Goal: Use online tool/utility: Use online tool/utility

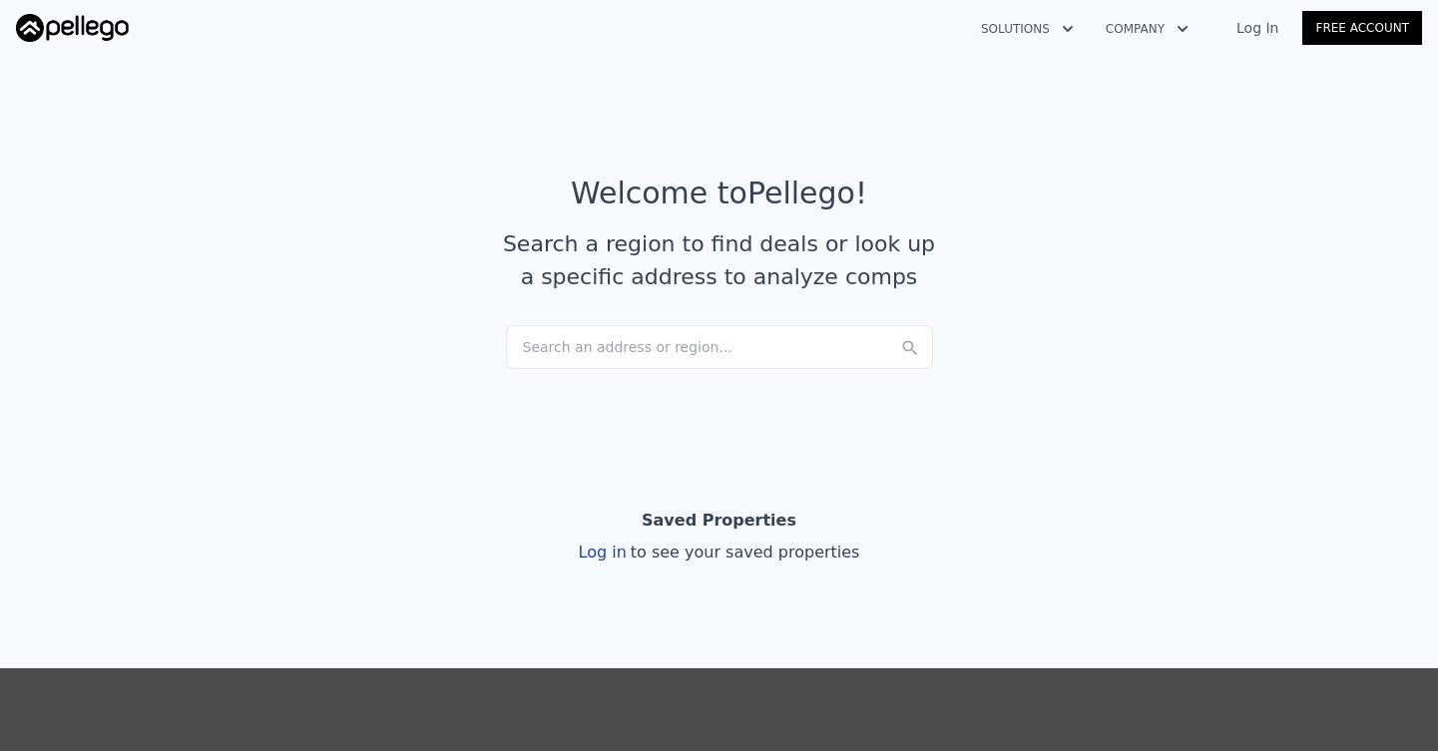
click at [620, 332] on div "Search an address or region..." at bounding box center [719, 347] width 427 height 44
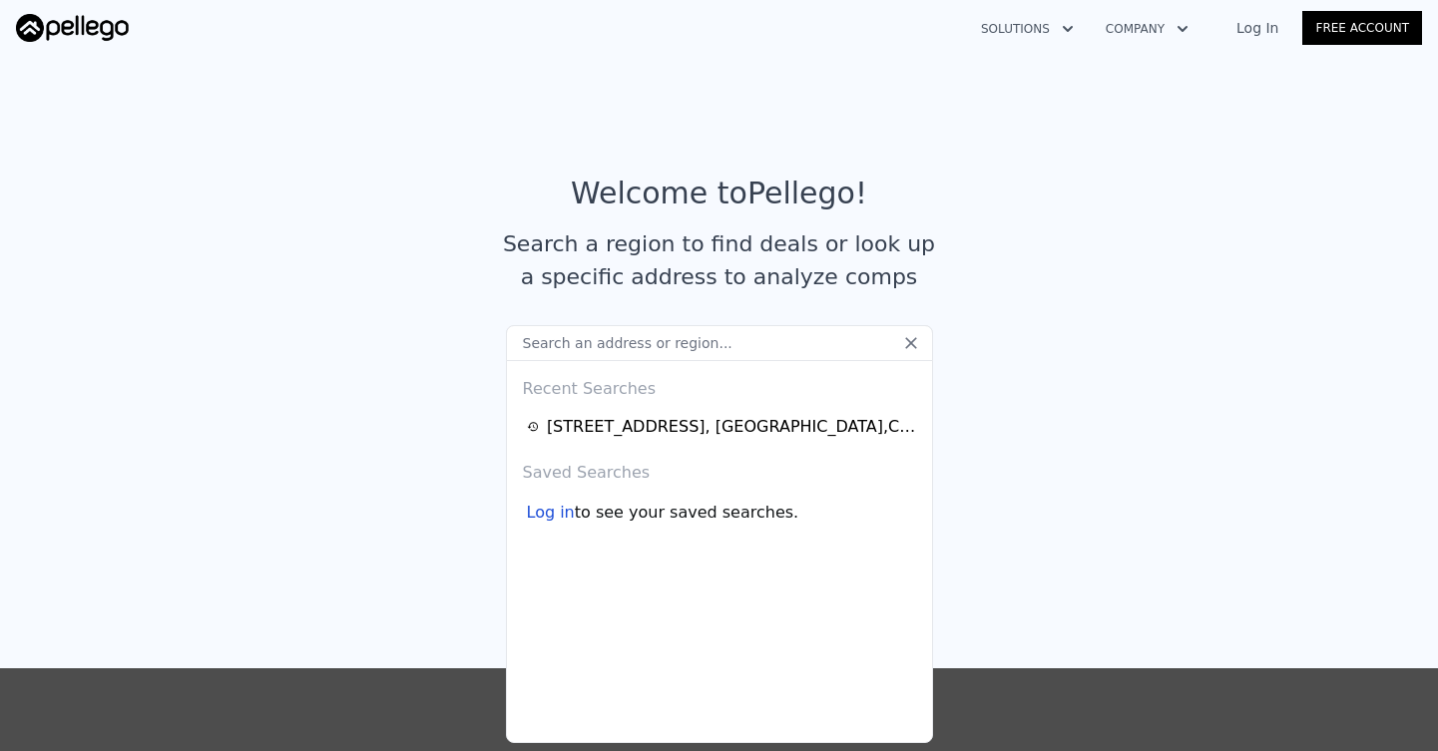
click at [620, 332] on input "text" at bounding box center [719, 343] width 427 height 36
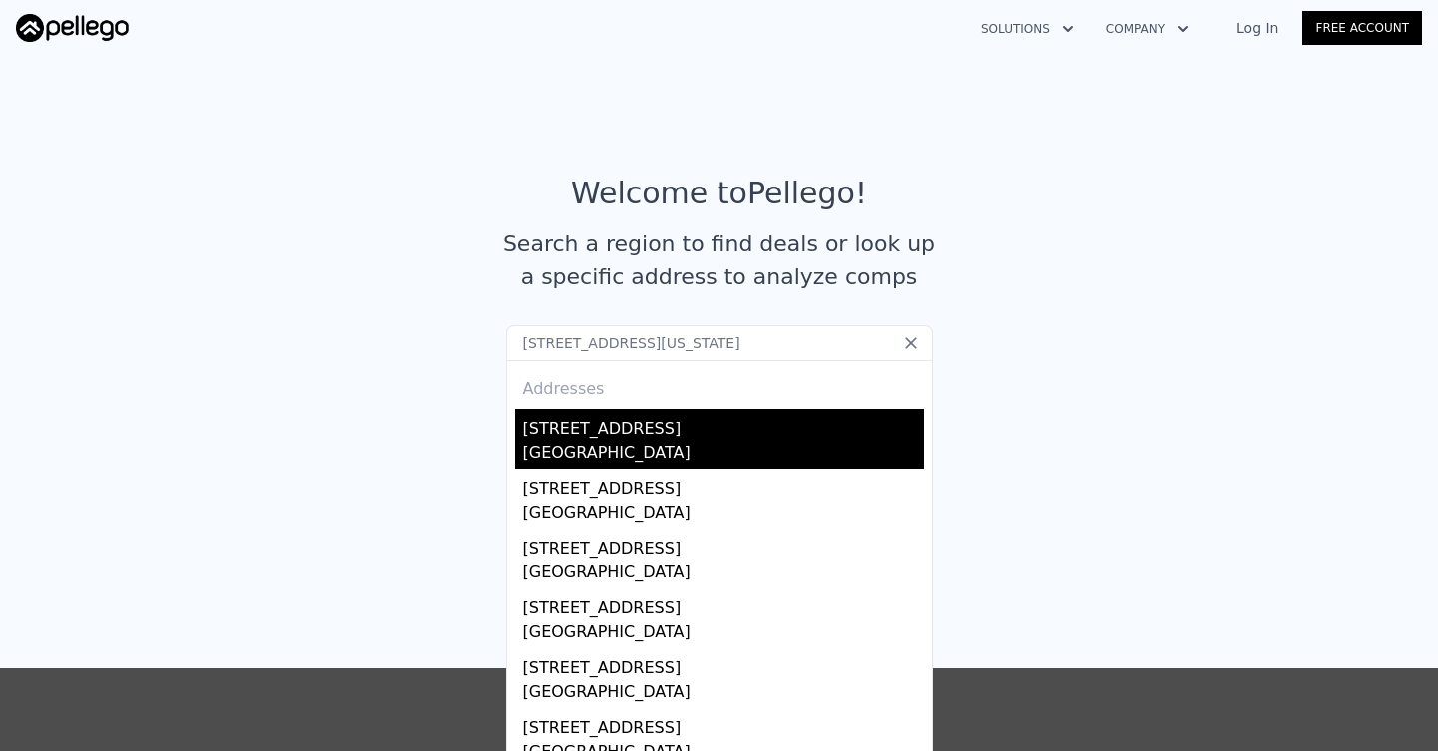
type input "[STREET_ADDRESS][US_STATE]"
click at [630, 437] on div "[STREET_ADDRESS]" at bounding box center [723, 425] width 401 height 32
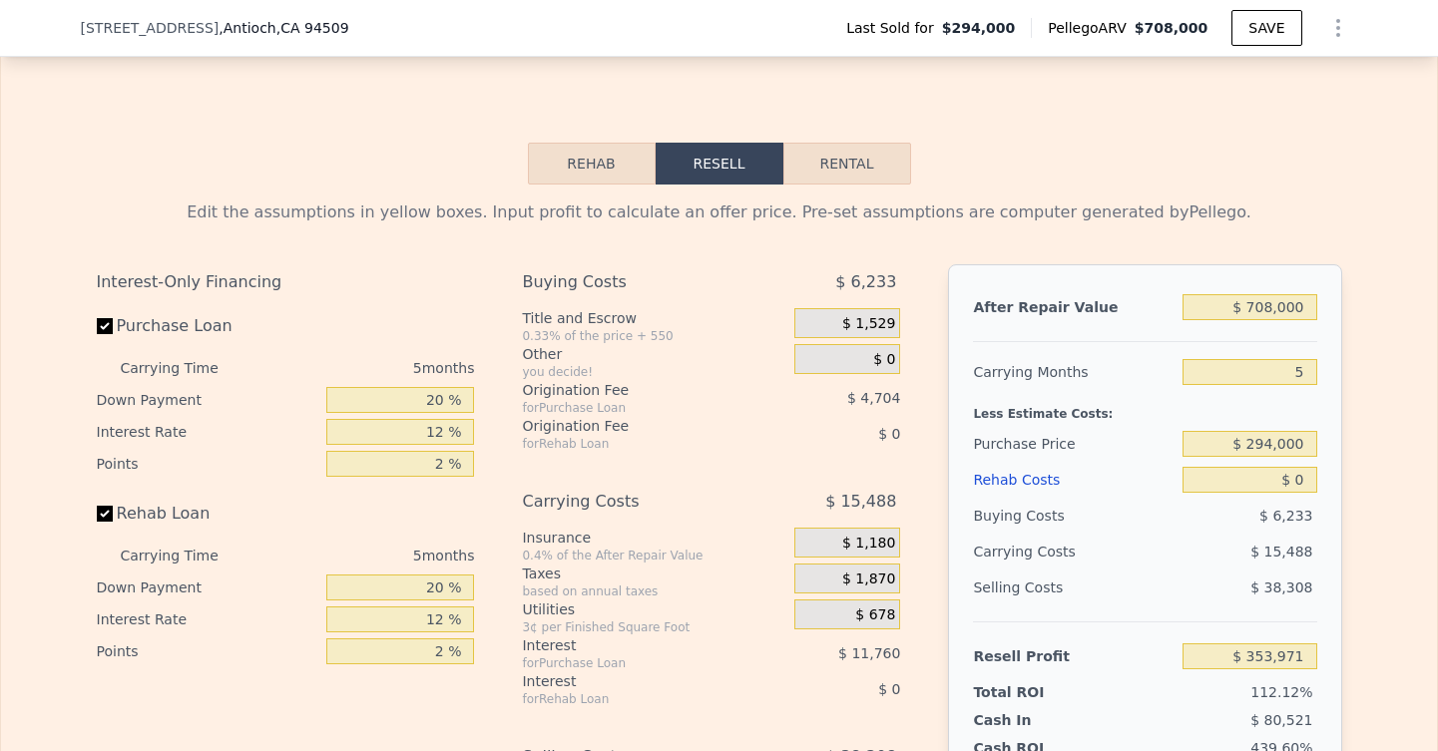
scroll to position [2704, 0]
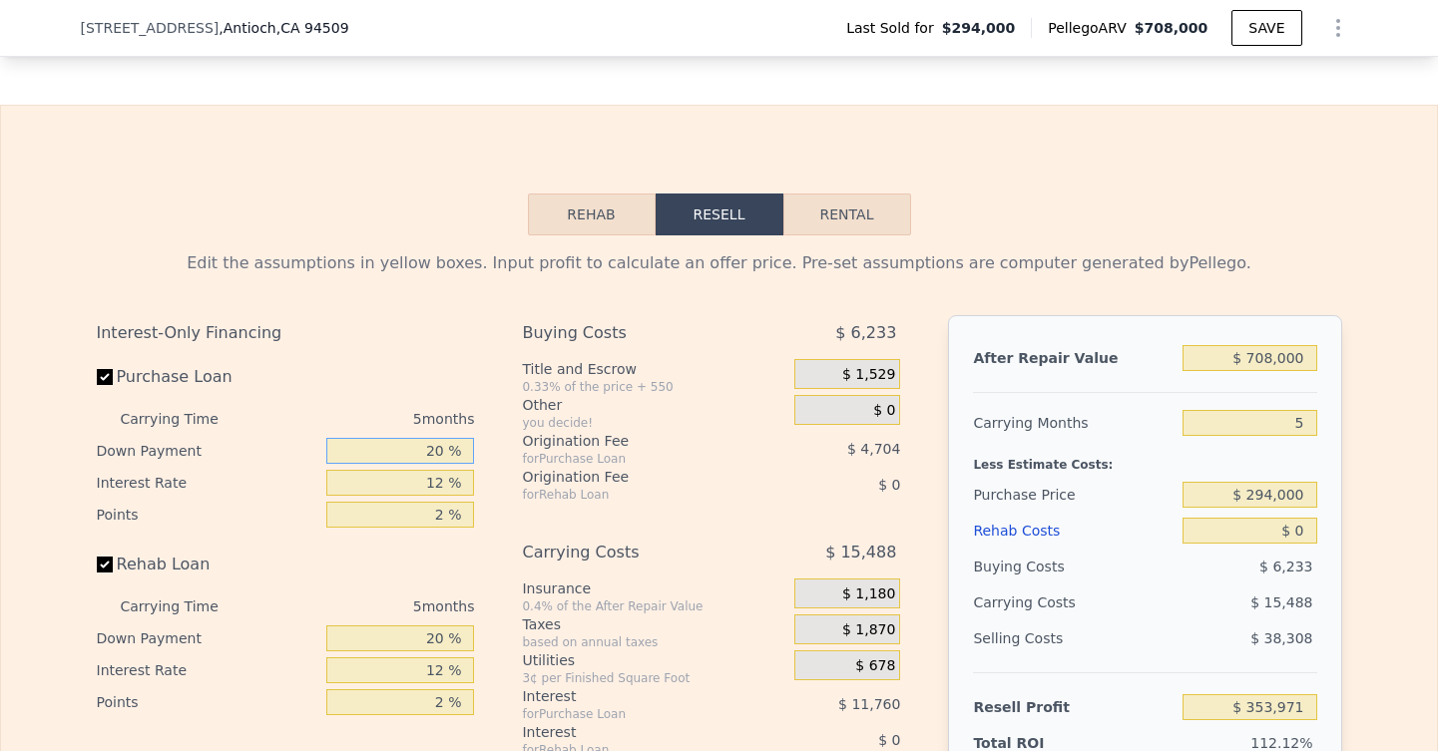
drag, startPoint x: 446, startPoint y: 452, endPoint x: 401, endPoint y: 451, distance: 44.9
click at [401, 451] on input "20 %" at bounding box center [400, 451] width 148 height 26
type input "1 %"
type input "$ 350,059"
type input "10 %"
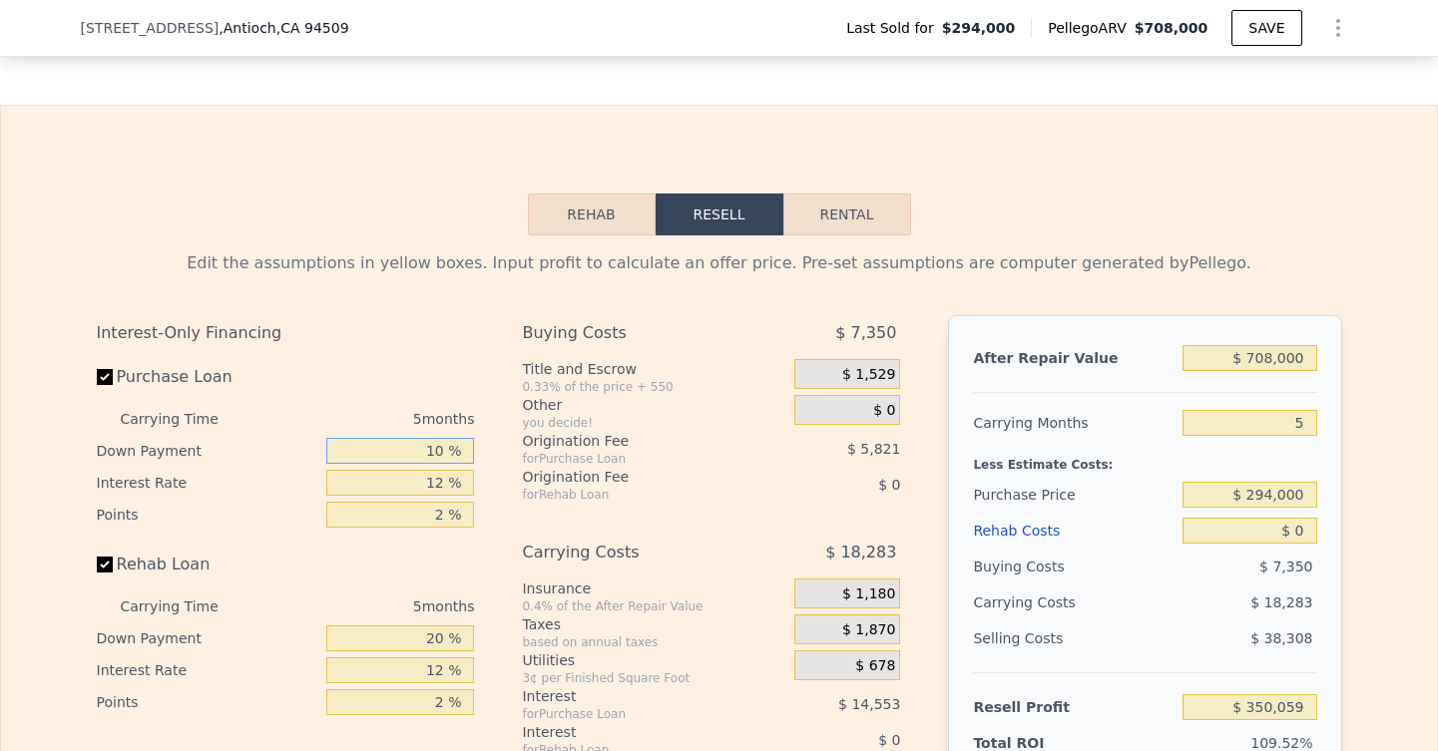
type input "$ 351,913"
type input "10 %"
drag, startPoint x: 446, startPoint y: 481, endPoint x: 371, endPoint y: 483, distance: 74.9
click at [371, 483] on input "12 %" at bounding box center [400, 483] width 148 height 26
type input "1 %"
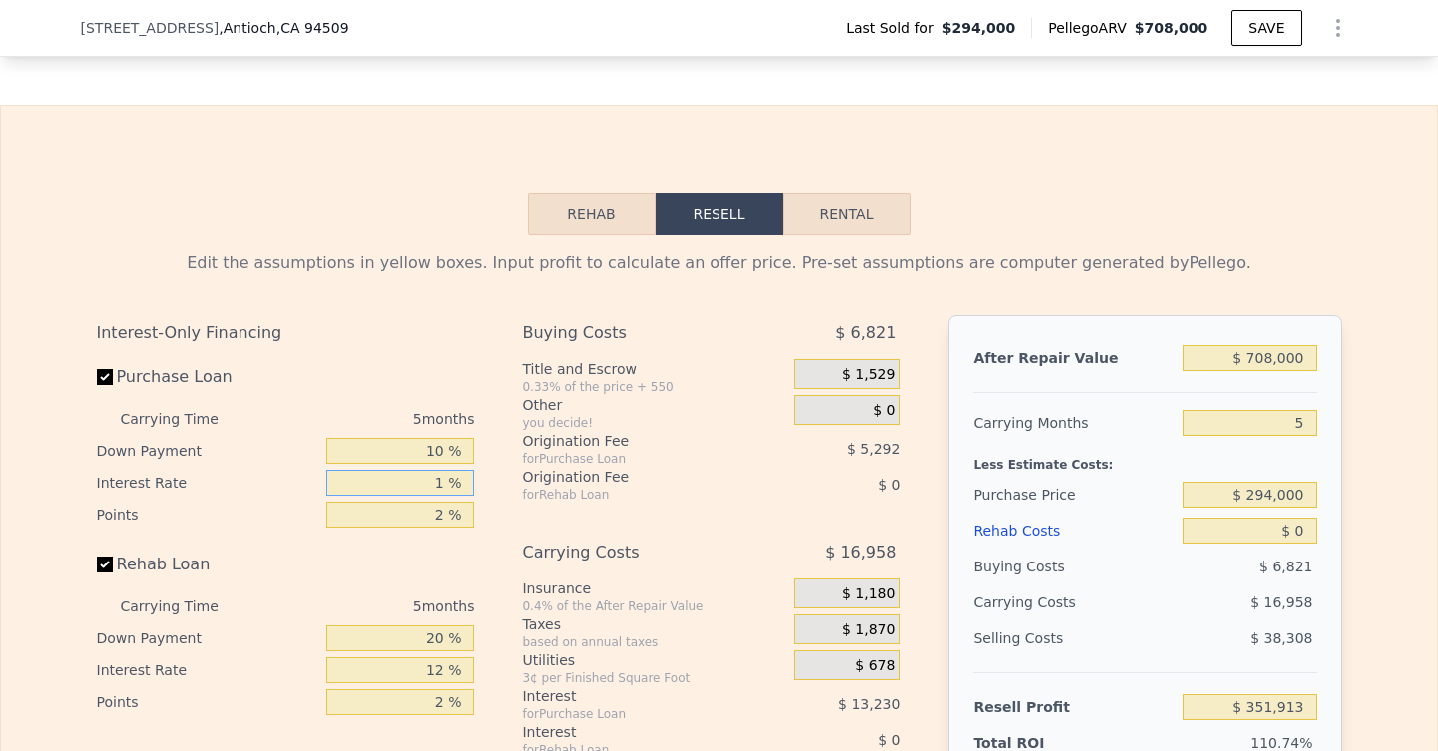
type input "$ 364,038"
type input "10 %"
type input "$ 354,118"
type input "10 %"
click at [443, 515] on input "2 %" at bounding box center [400, 515] width 148 height 26
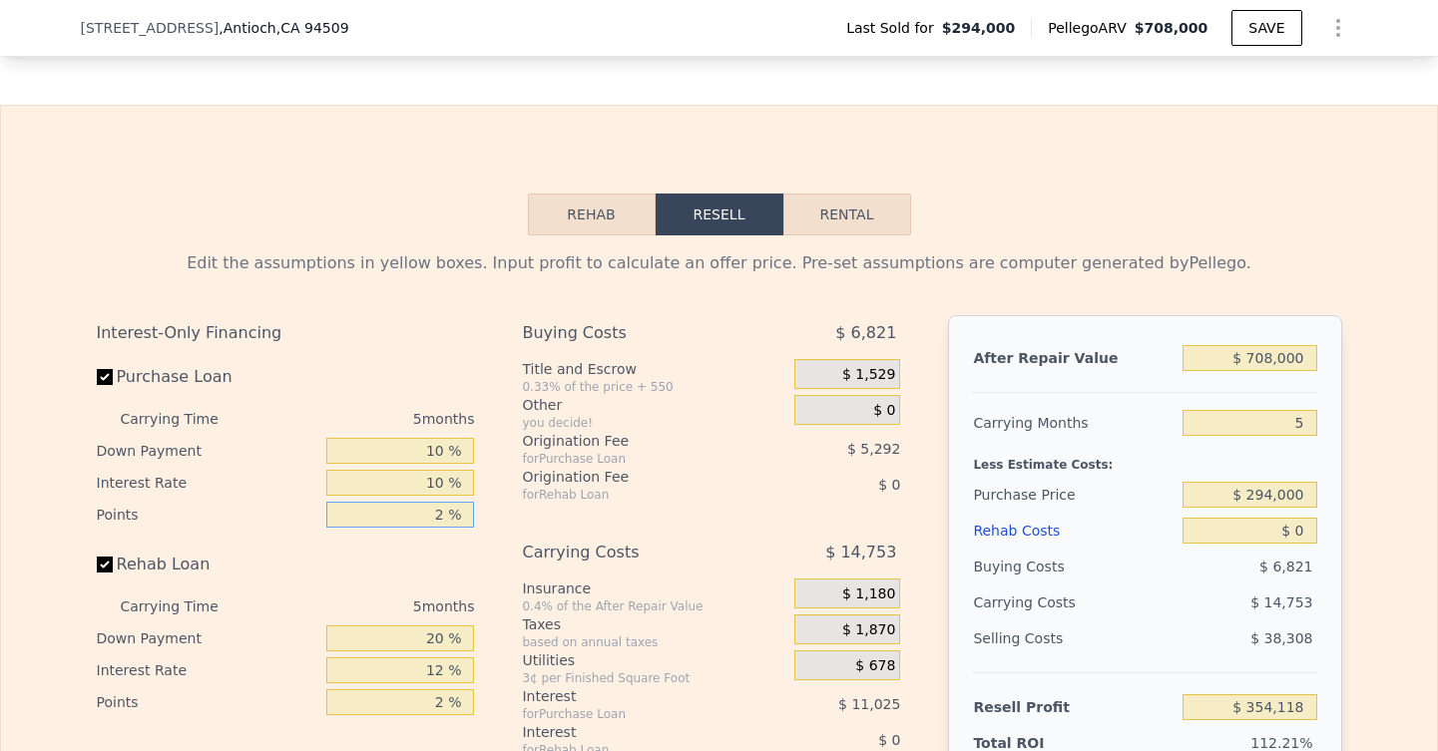
drag, startPoint x: 443, startPoint y: 515, endPoint x: 401, endPoint y: 517, distance: 42.0
click at [401, 517] on input "2 %" at bounding box center [400, 515] width 148 height 26
type input "1 %"
type input "$ 356,764"
type input "1 %"
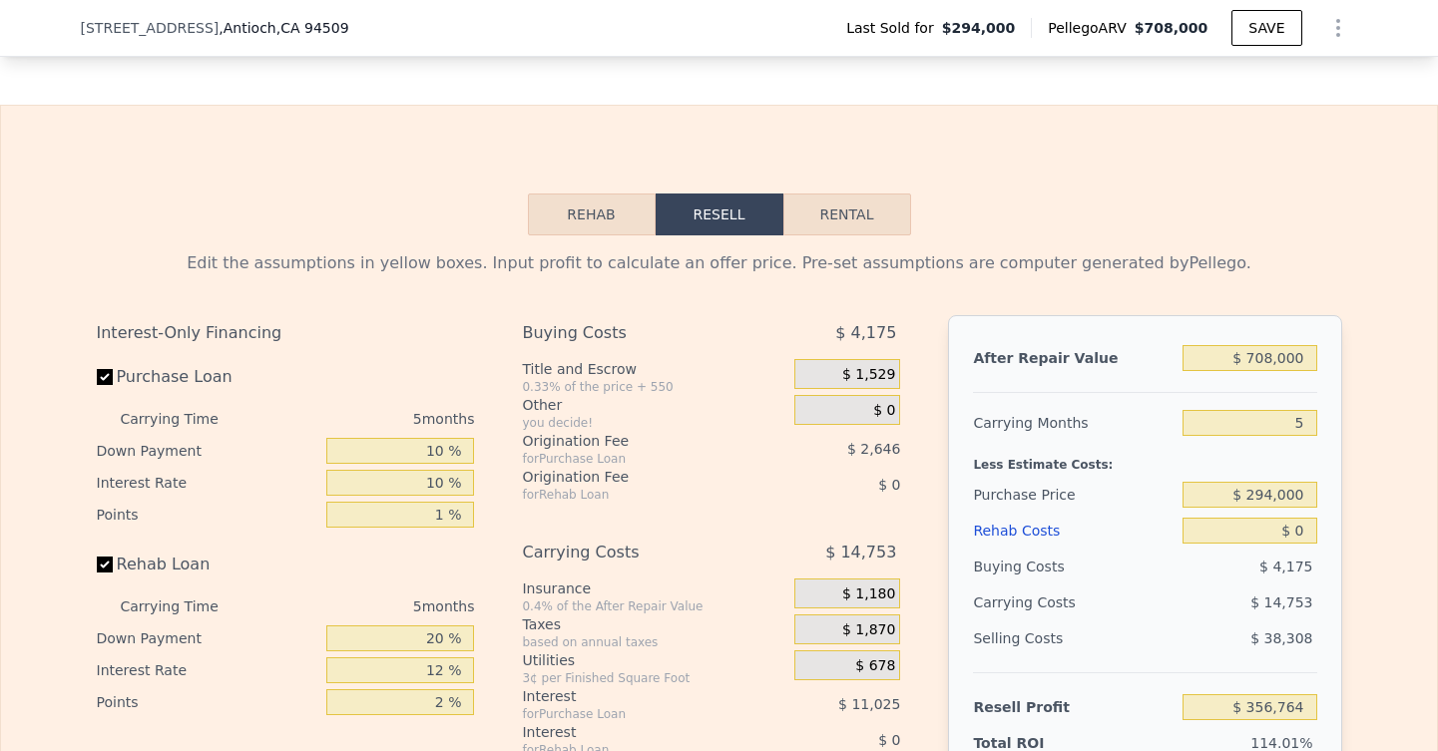
click at [379, 582] on div "Rehab Loan" at bounding box center [286, 569] width 378 height 44
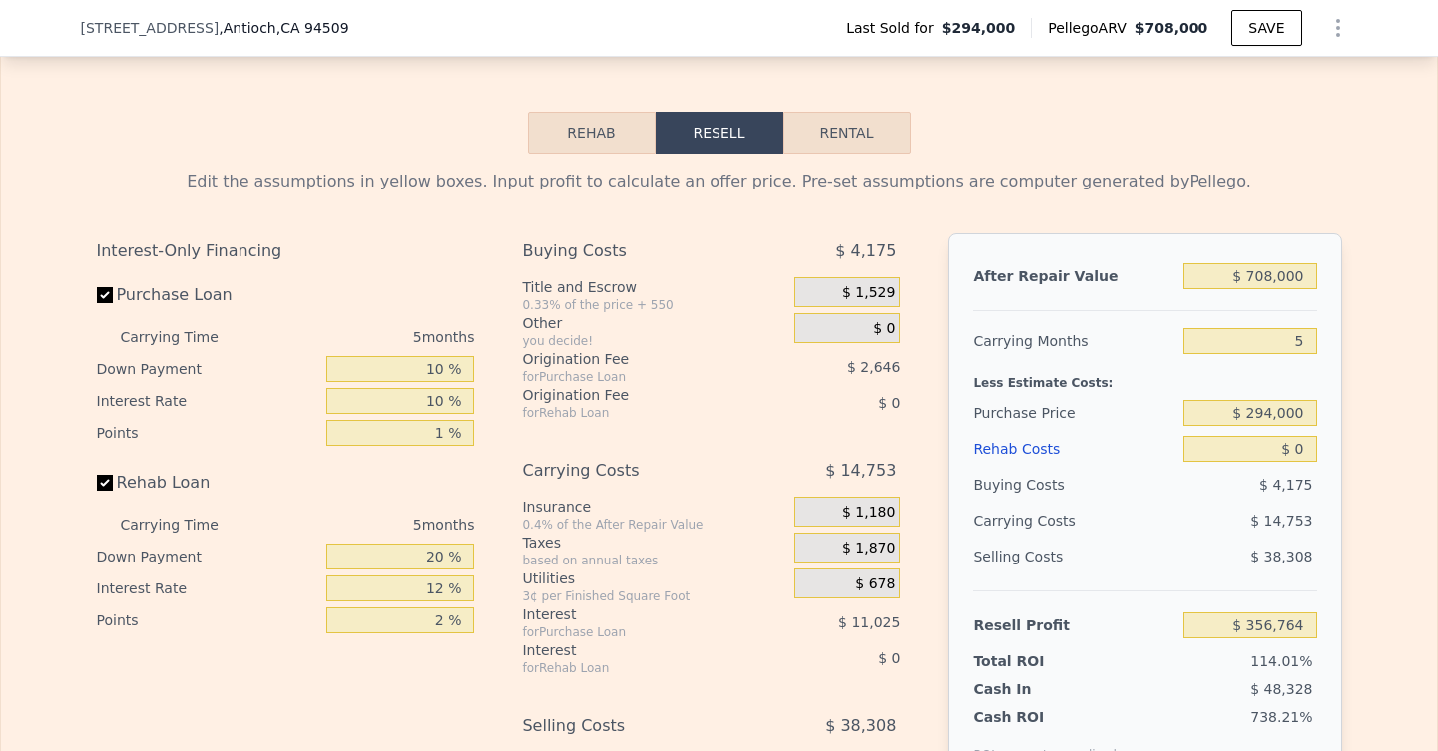
scroll to position [2789, 0]
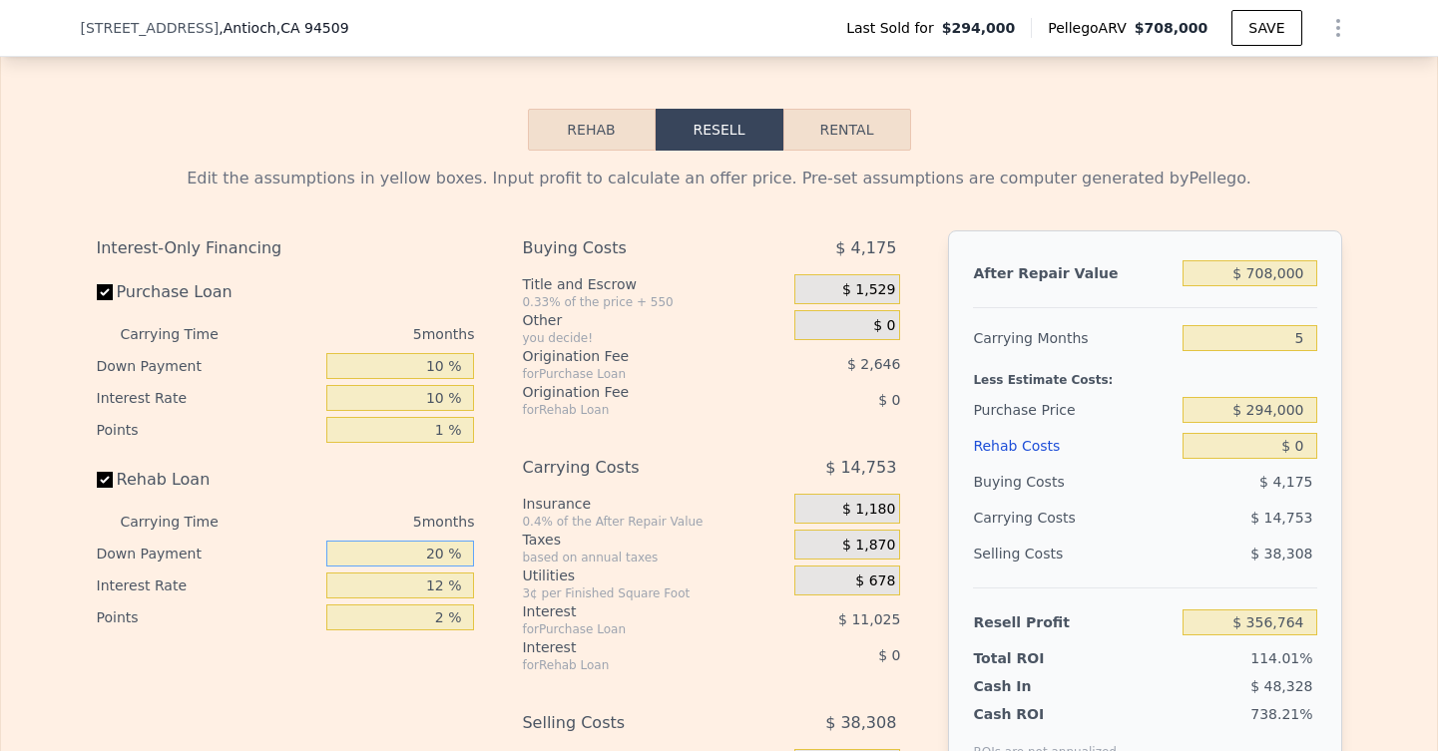
drag, startPoint x: 443, startPoint y: 555, endPoint x: 407, endPoint y: 555, distance: 35.9
click at [407, 555] on input "20 %" at bounding box center [400, 554] width 148 height 26
drag, startPoint x: 448, startPoint y: 581, endPoint x: 402, endPoint y: 583, distance: 45.9
click at [403, 585] on input "12 %" at bounding box center [400, 586] width 148 height 26
drag, startPoint x: 445, startPoint y: 617, endPoint x: 401, endPoint y: 617, distance: 43.9
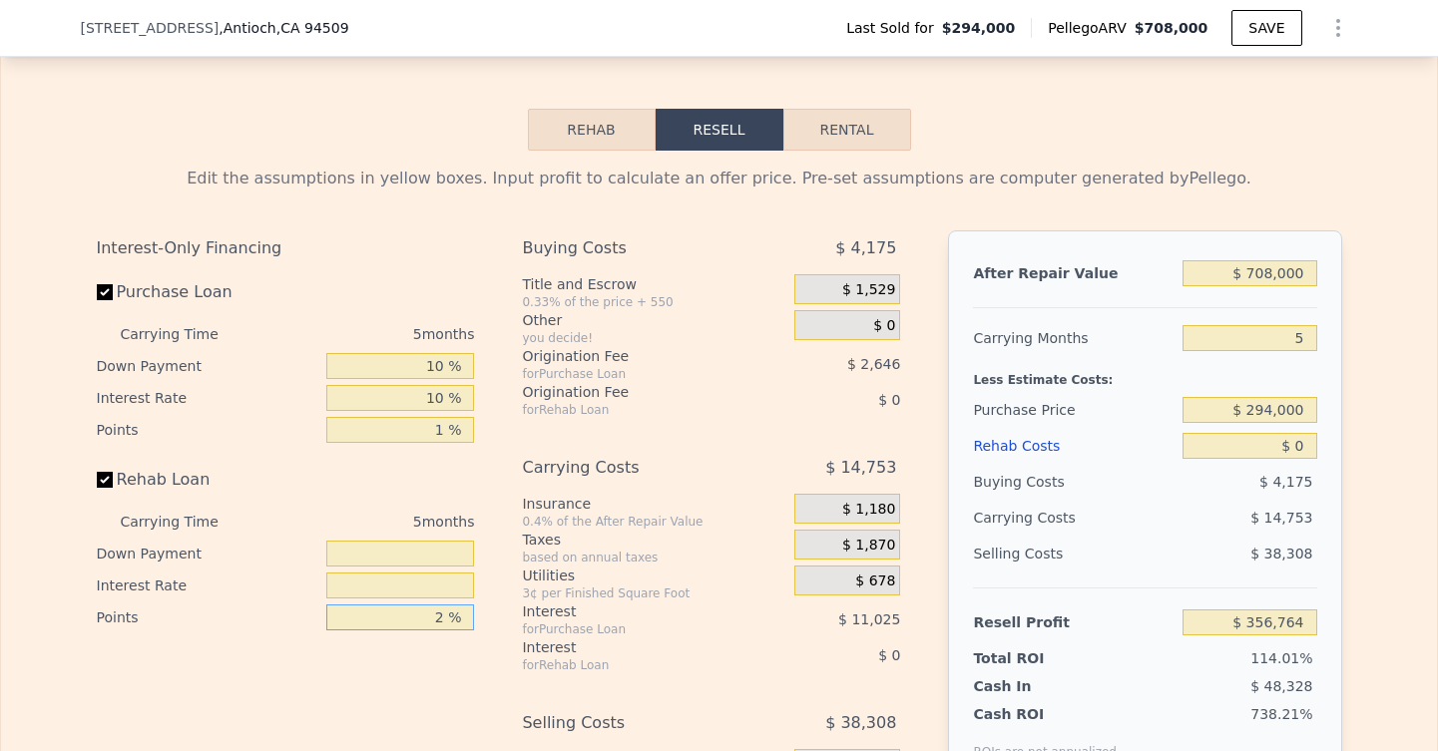
click at [401, 617] on input "2 %" at bounding box center [400, 618] width 148 height 26
click at [362, 687] on div "Interest-Only Financing Purchase Loan Carrying Time 5 months Down Payment 10 % …" at bounding box center [294, 562] width 394 height 663
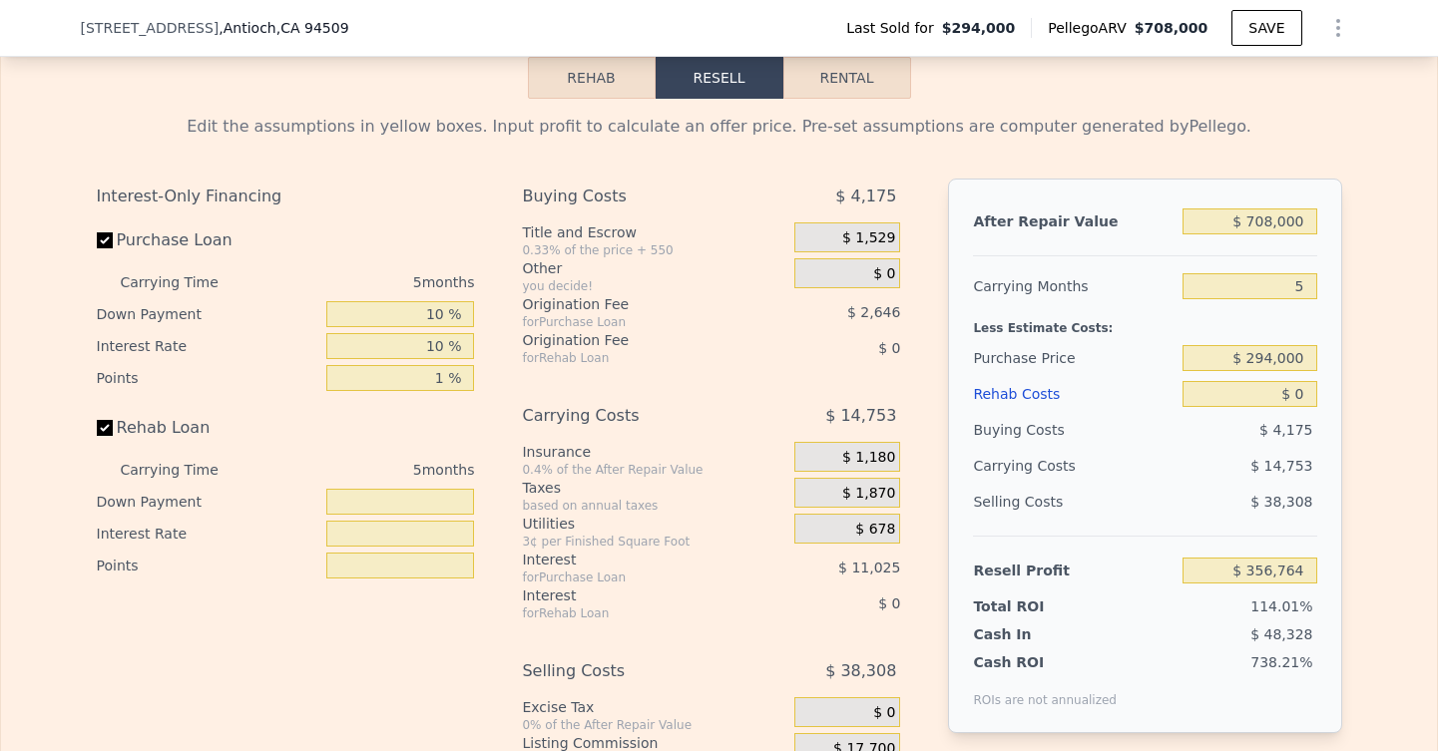
scroll to position [2843, 0]
click at [362, 600] on div "Interest-Only Financing Purchase Loan Carrying Time 5 months Down Payment 10 % …" at bounding box center [294, 508] width 394 height 663
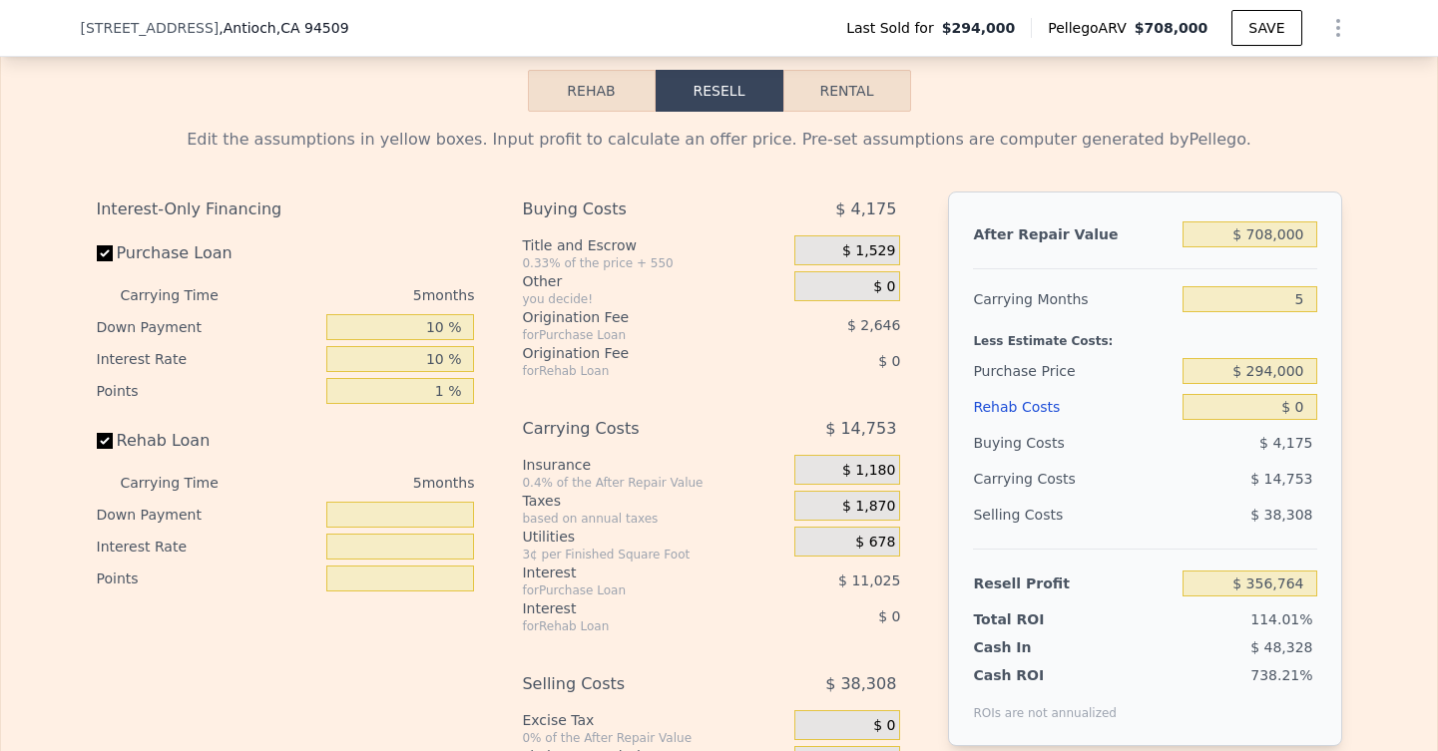
scroll to position [2835, 0]
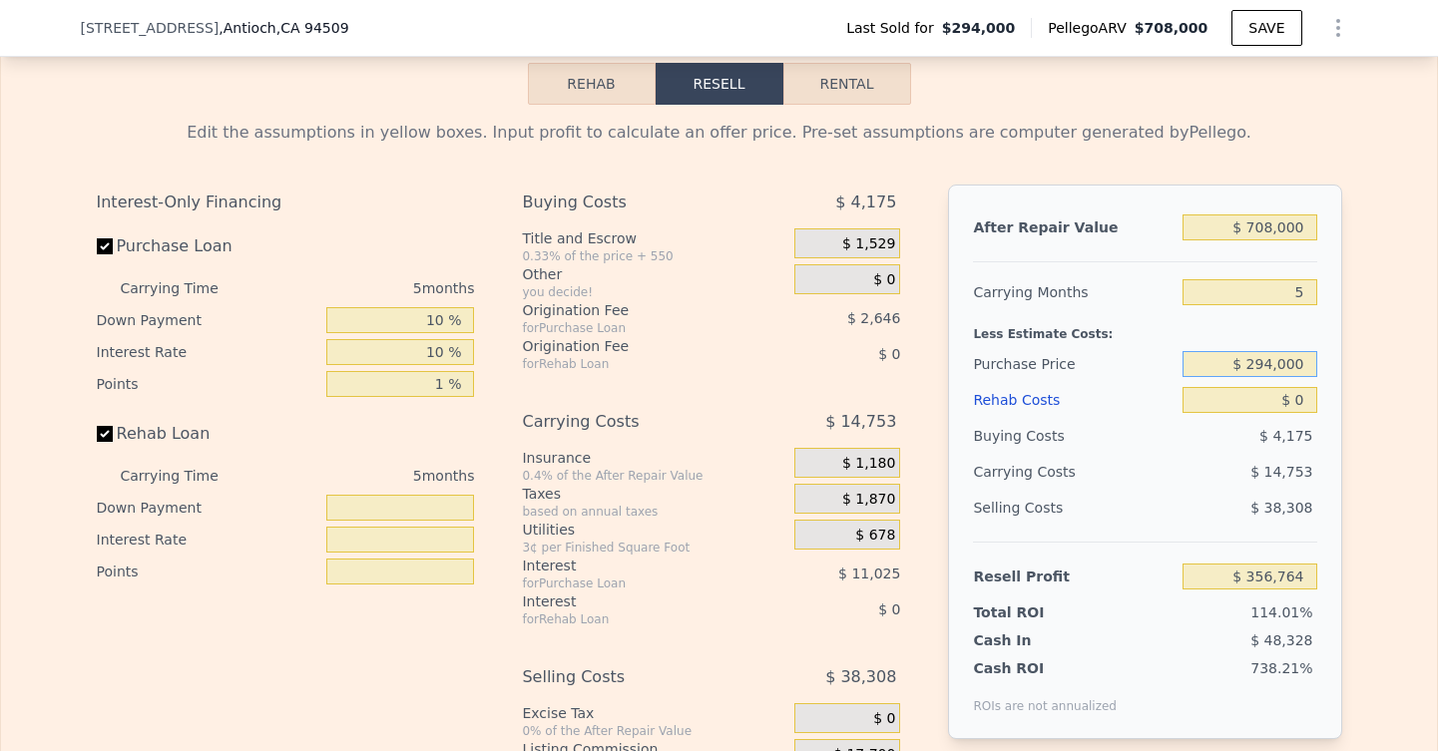
drag, startPoint x: 1249, startPoint y: 362, endPoint x: 1323, endPoint y: 364, distance: 73.9
click at [1323, 364] on div "After Repair Value $ 708,000 Carrying Months 5 Less Estimate Costs: Purchase Pr…" at bounding box center [1144, 462] width 393 height 555
type input "$ 500,000"
type input "$ 140,499"
click at [1194, 536] on div "Selling Costs $ 38,308" at bounding box center [1144, 516] width 343 height 52
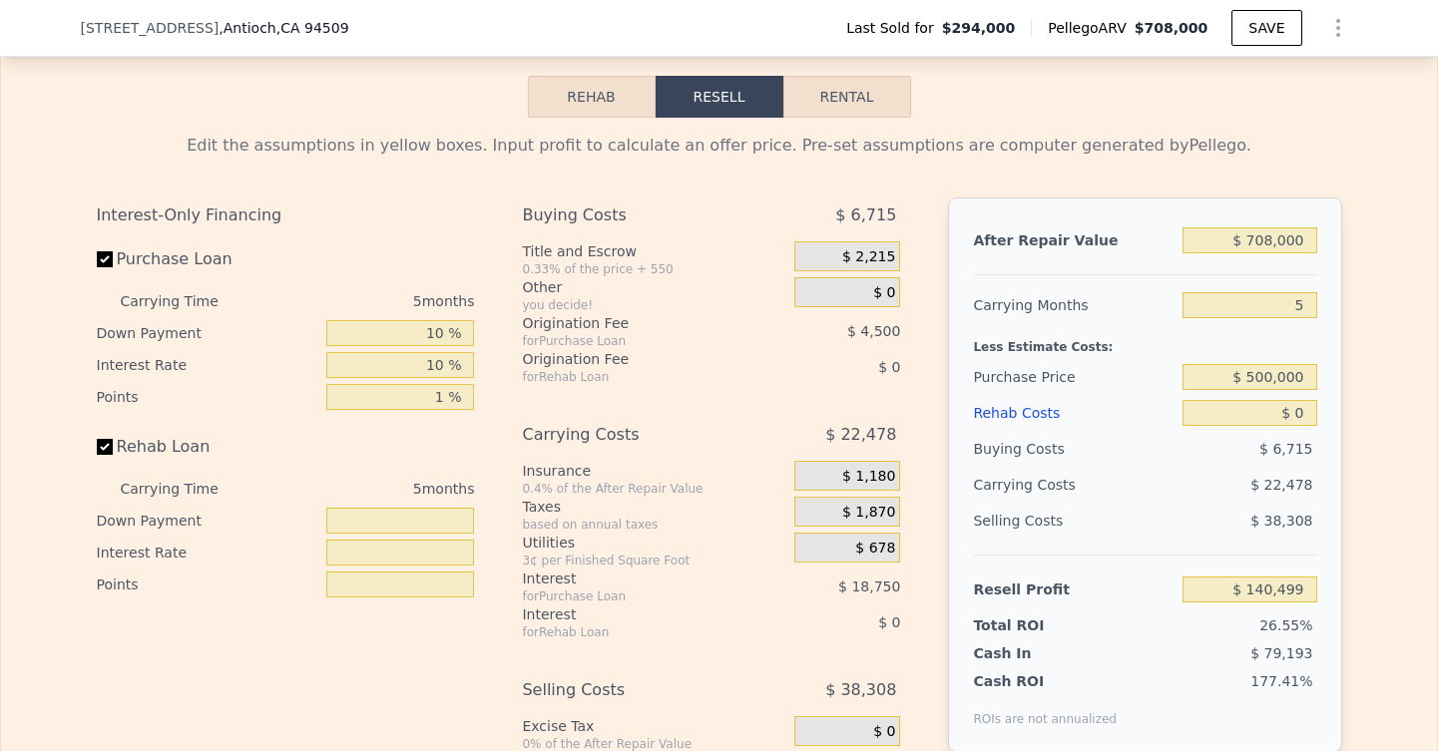
scroll to position [2813, 0]
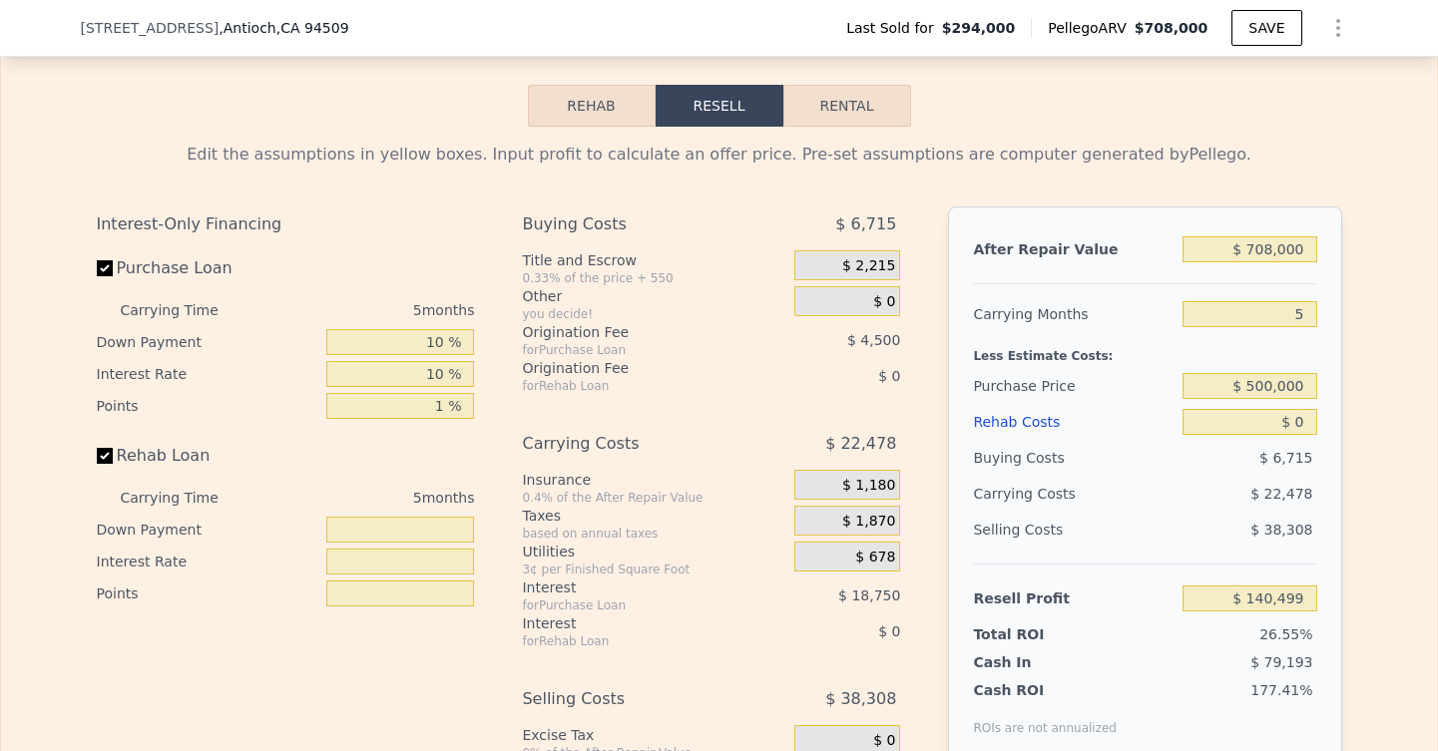
click at [1288, 222] on div "After Repair Value $ 708,000 Carrying Months 5 Less Estimate Costs: Purchase Pr…" at bounding box center [1144, 484] width 393 height 555
click at [1276, 245] on input "$ 708,000" at bounding box center [1249, 249] width 134 height 26
drag, startPoint x: 1248, startPoint y: 246, endPoint x: 1344, endPoint y: 250, distance: 95.9
click at [1344, 250] on div "Edit the assumptions in yellow boxes. Input profit to calculate an offer price.…" at bounding box center [719, 498] width 1277 height 742
type input "$ 6"
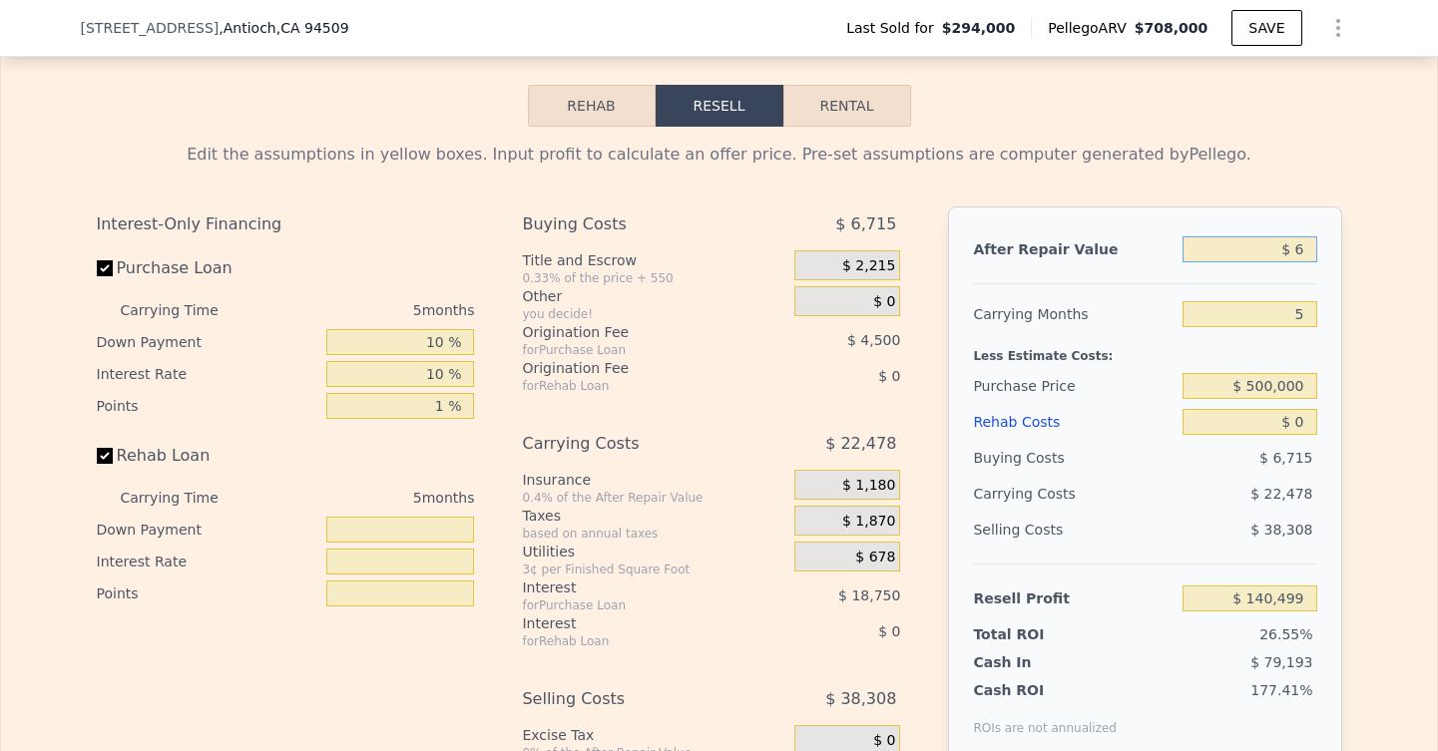
type input "-$ 528,557"
type input "$ 62"
type input "-$ 528,505"
type input "$ 625"
type input "-$ 527,973"
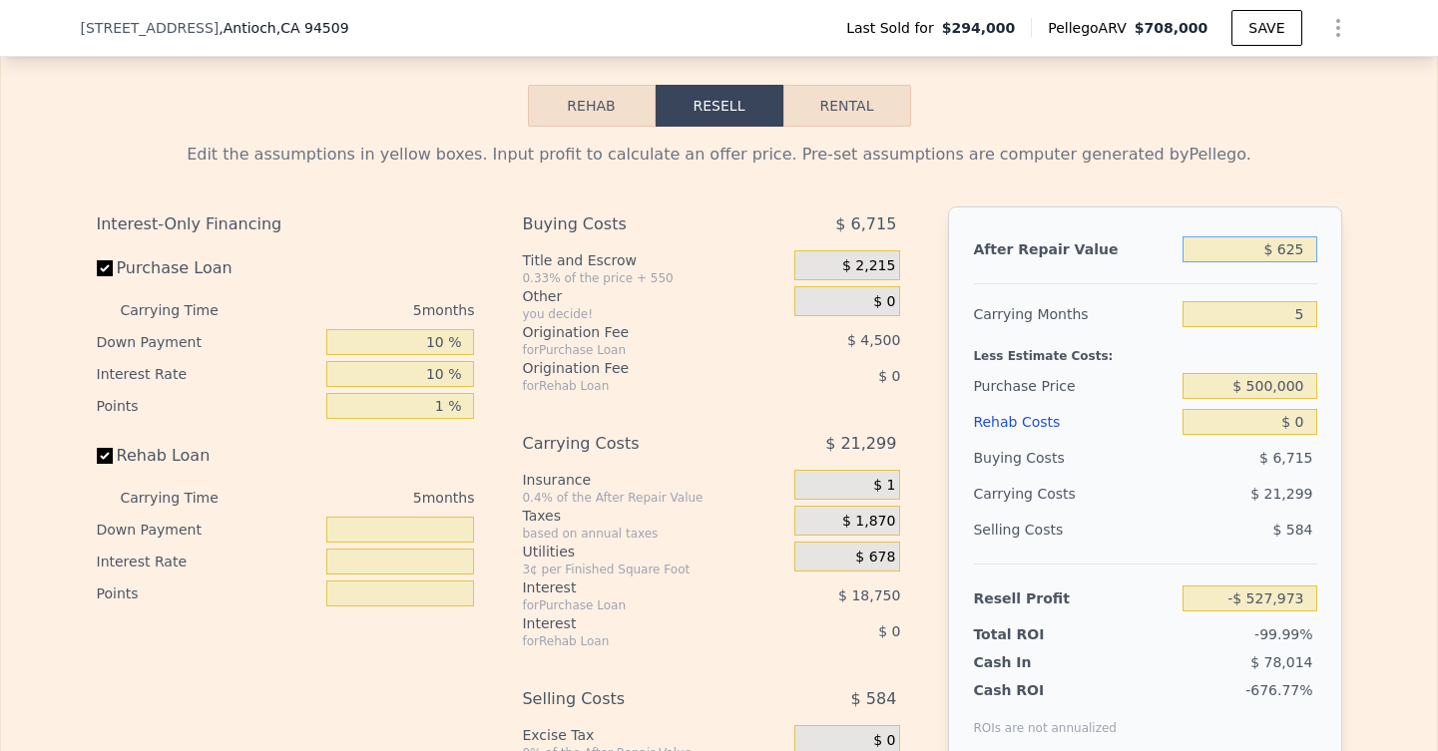
type input "$ 6,250"
type input "-$ 522,656"
type input "$ 62,500"
type input "-$ 469,501"
type input "$ 625,000"
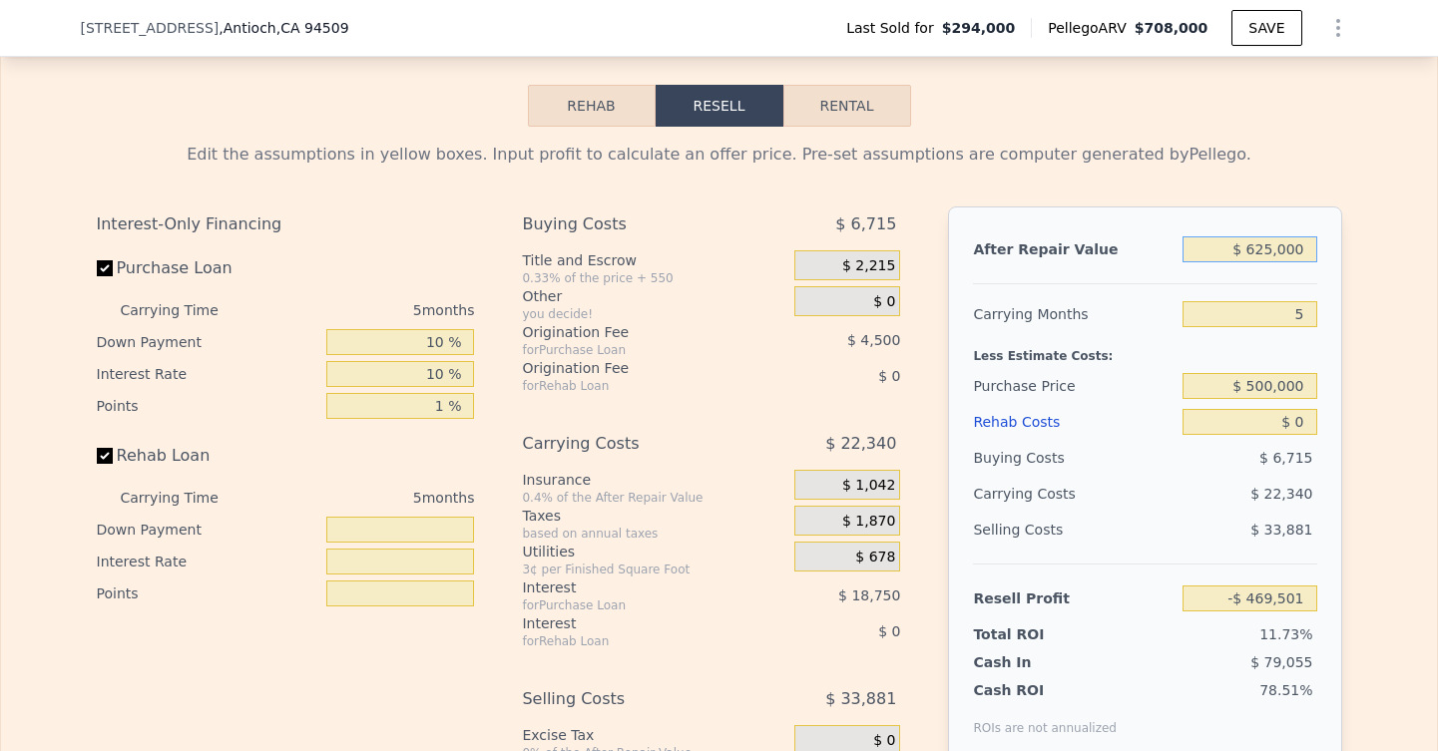
type input "$ 62,064"
type input "$ 625,000"
click at [1380, 245] on div "Edit the assumptions in yellow boxes. Input profit to calculate an offer price.…" at bounding box center [719, 498] width 1436 height 742
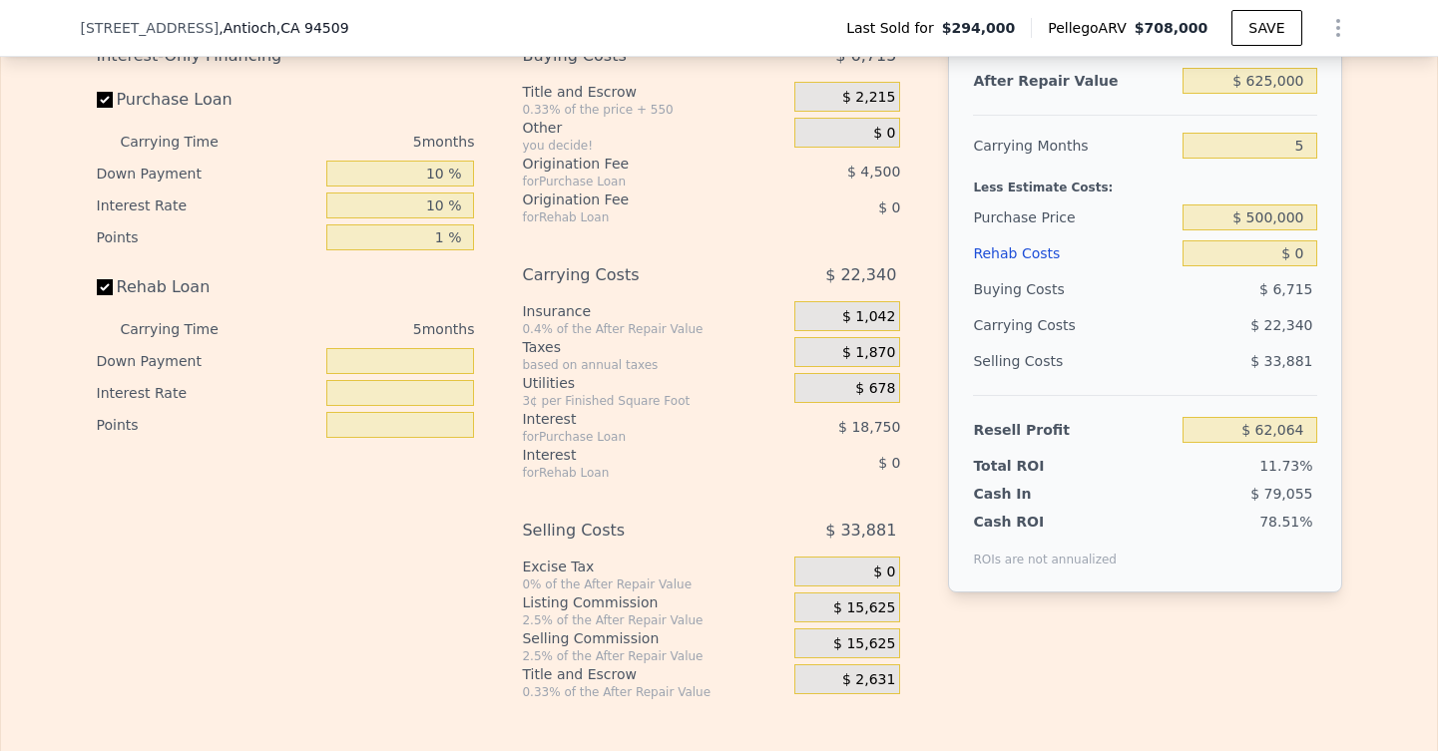
scroll to position [2980, 0]
click at [861, 604] on span "$ 15,625" at bounding box center [864, 611] width 62 height 18
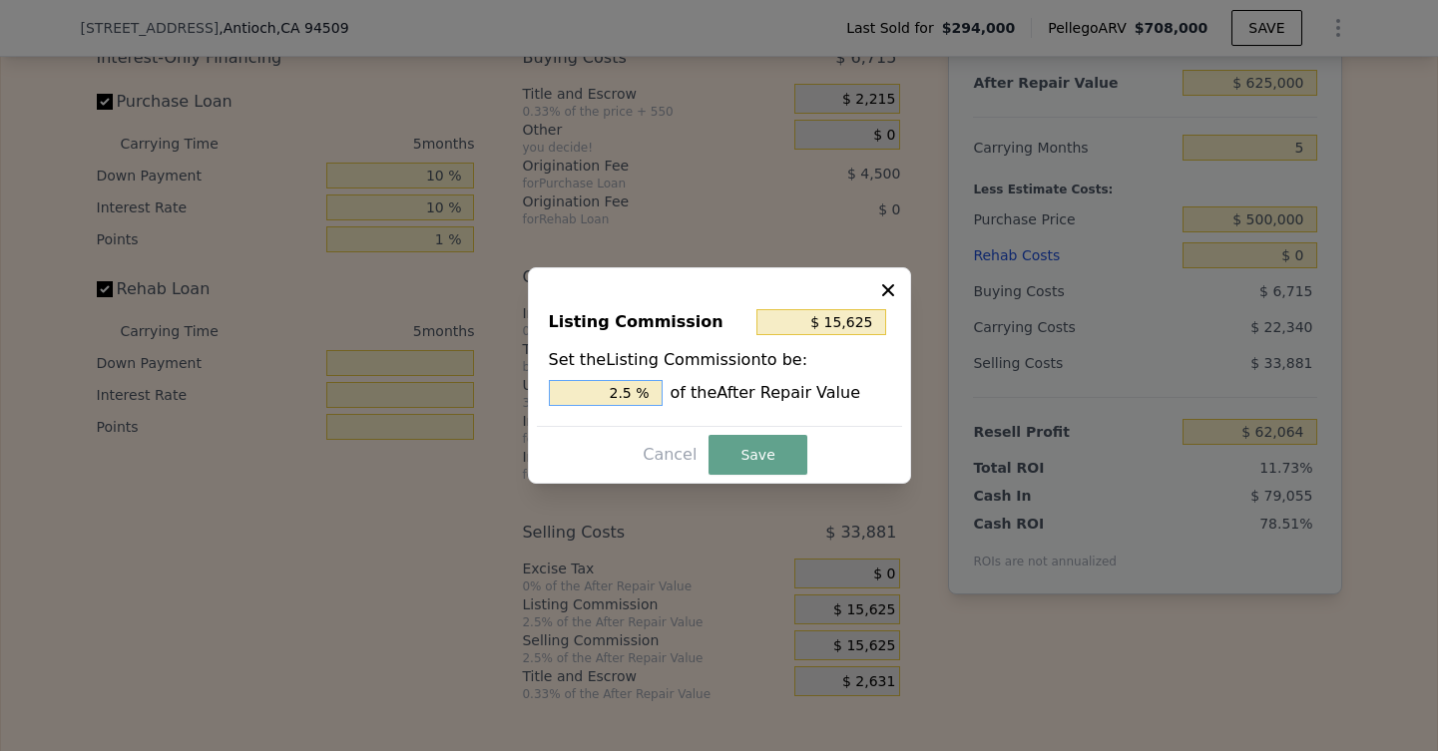
click at [633, 395] on input "2.5 %" at bounding box center [606, 393] width 114 height 26
drag, startPoint x: 633, startPoint y: 395, endPoint x: 592, endPoint y: 392, distance: 41.0
click at [592, 392] on input "2.5 %" at bounding box center [606, 393] width 114 height 26
type input "$ 6,250"
type input "1 %"
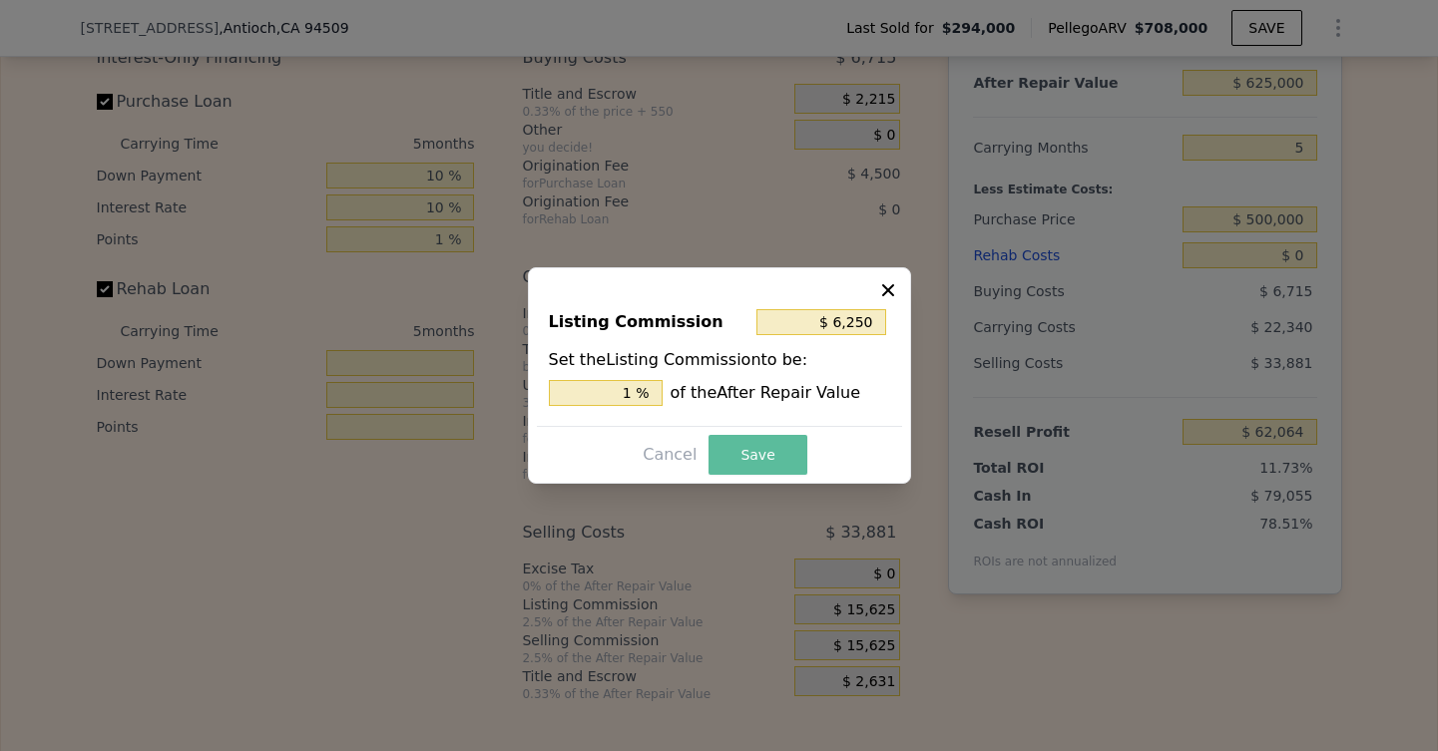
click at [799, 447] on button "Save" at bounding box center [757, 455] width 98 height 40
type input "$ 71,439"
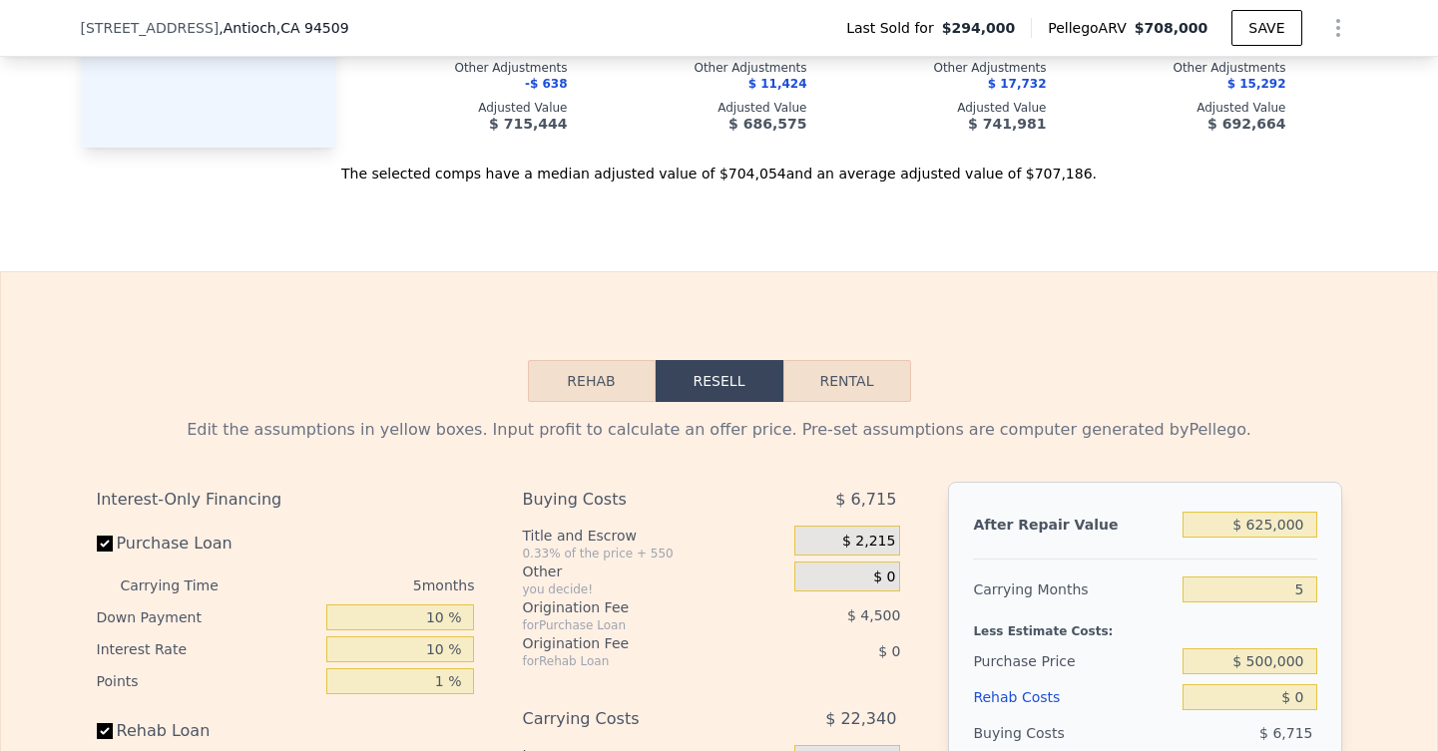
scroll to position [2530, 0]
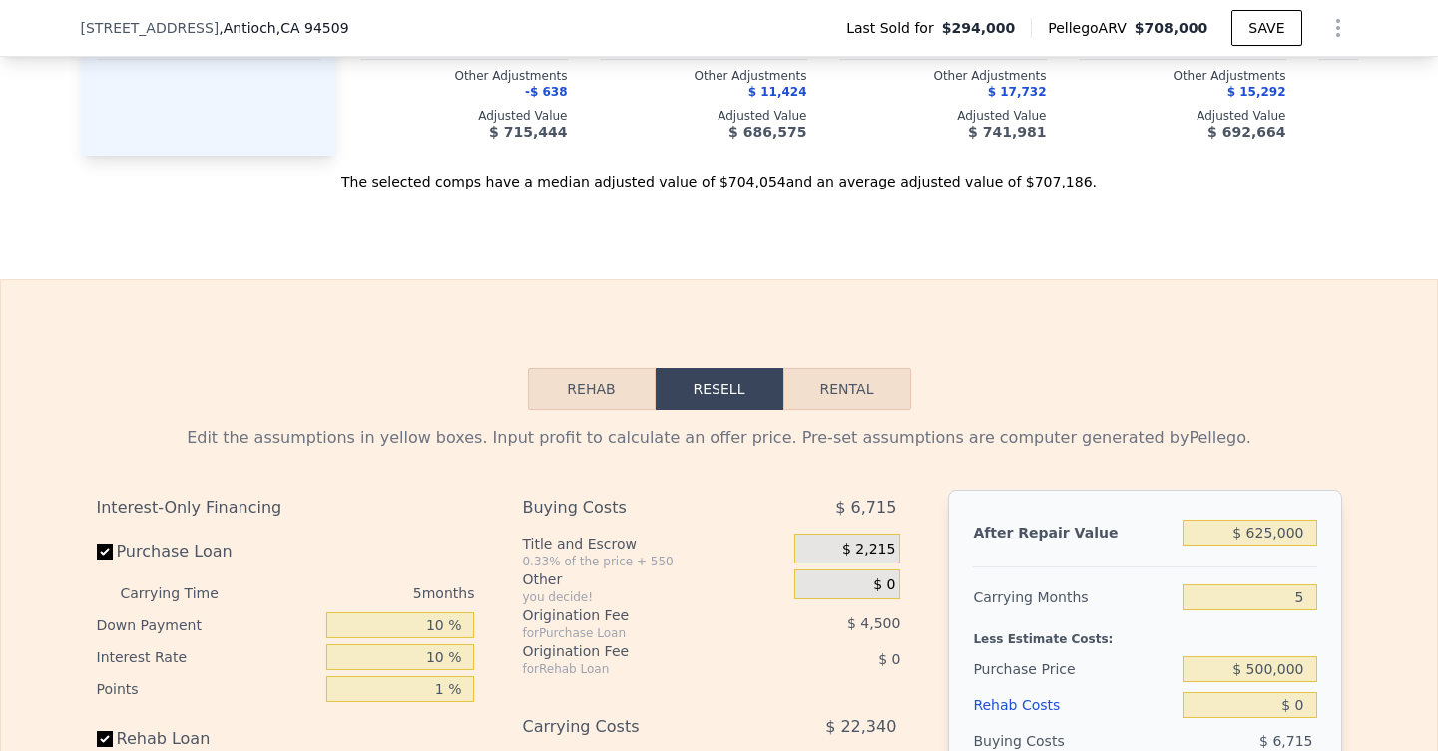
click at [608, 401] on button "Rehab" at bounding box center [592, 389] width 128 height 42
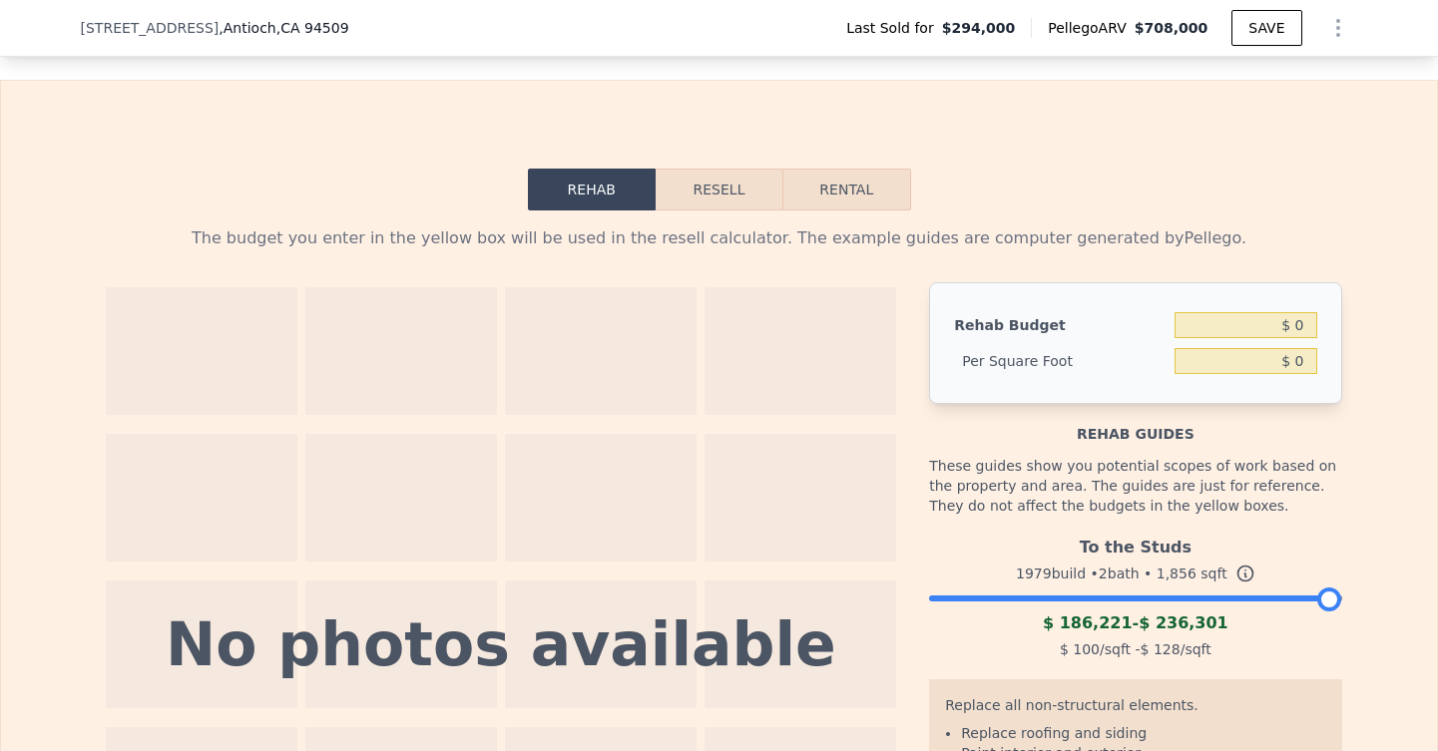
scroll to position [2694, 0]
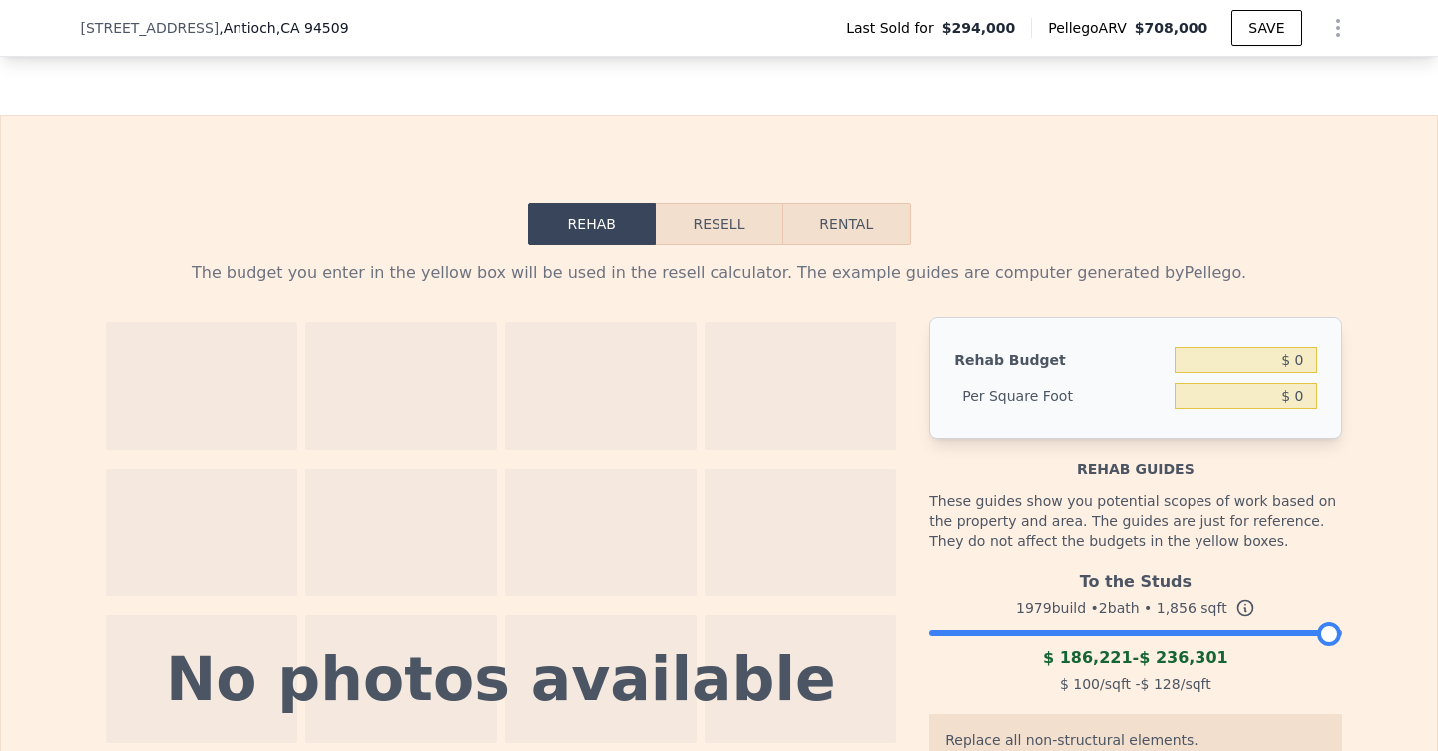
click at [726, 207] on button "Resell" at bounding box center [719, 225] width 127 height 42
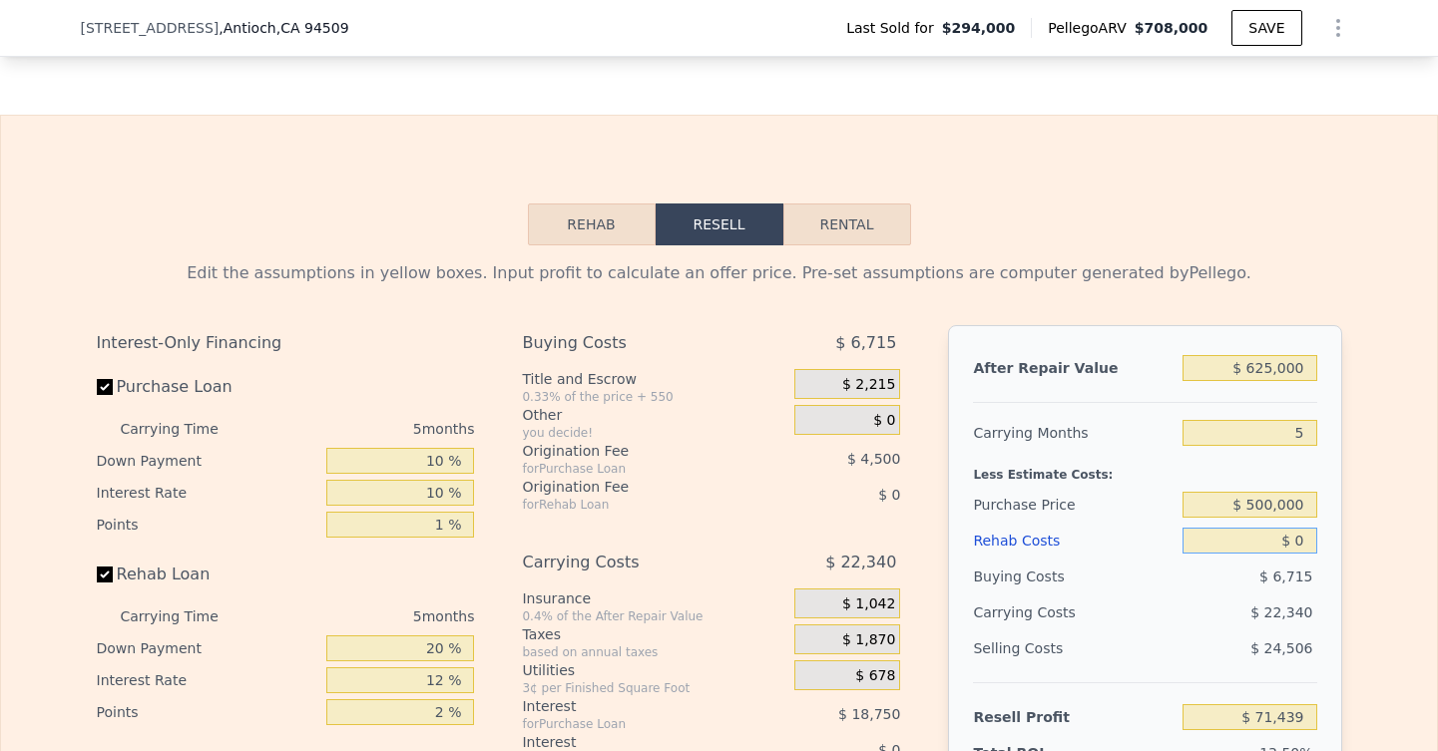
click at [1300, 544] on input "$ 0" at bounding box center [1249, 541] width 134 height 26
drag, startPoint x: 1296, startPoint y: 540, endPoint x: 1328, endPoint y: 540, distance: 31.9
click at [1328, 540] on div "After Repair Value $ 625,000 Carrying Months 5 Less Estimate Costs: Purchase Pr…" at bounding box center [1144, 602] width 393 height 555
type input "$ 3"
type input "$ 71,436"
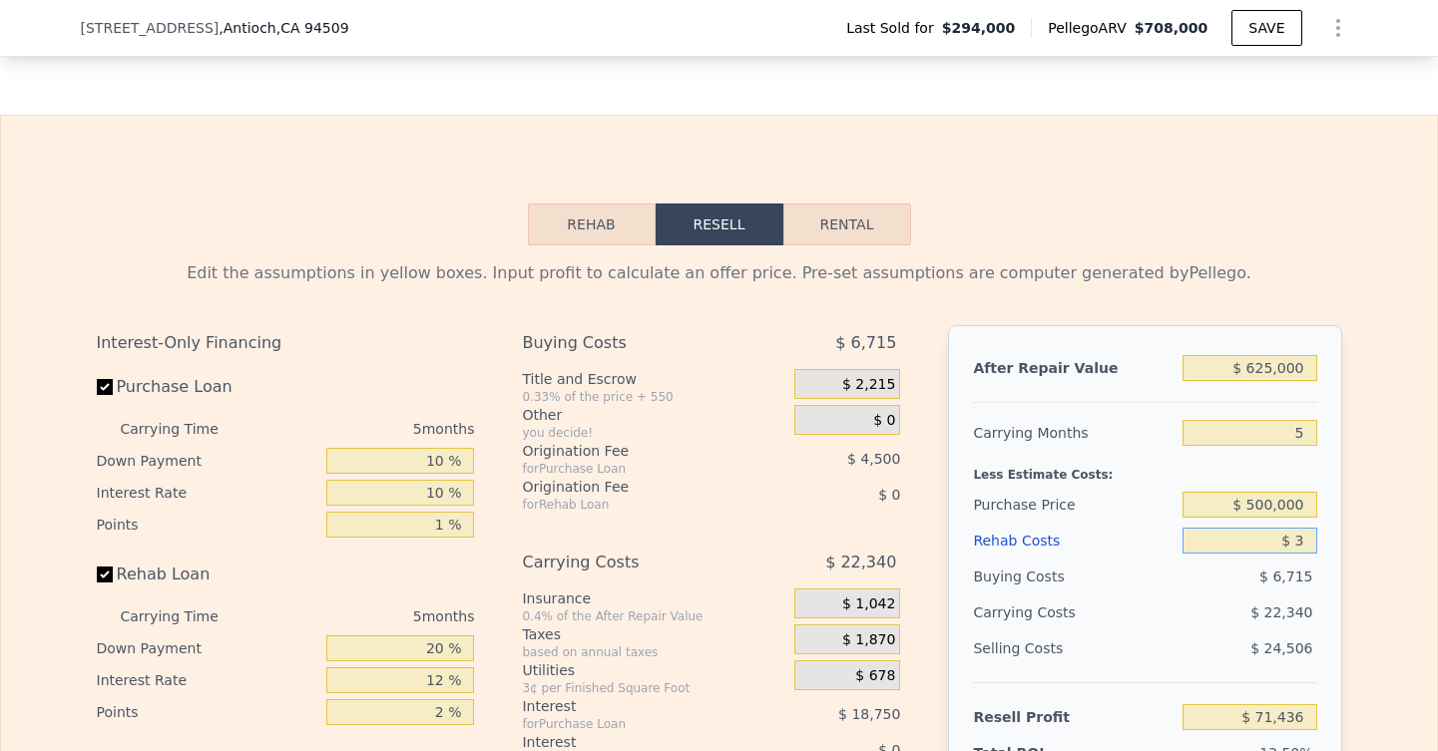
type input "$ 35"
type input "$ 71,403"
type input "$ 350"
type input "$ 71,068"
type input "$ 3,500"
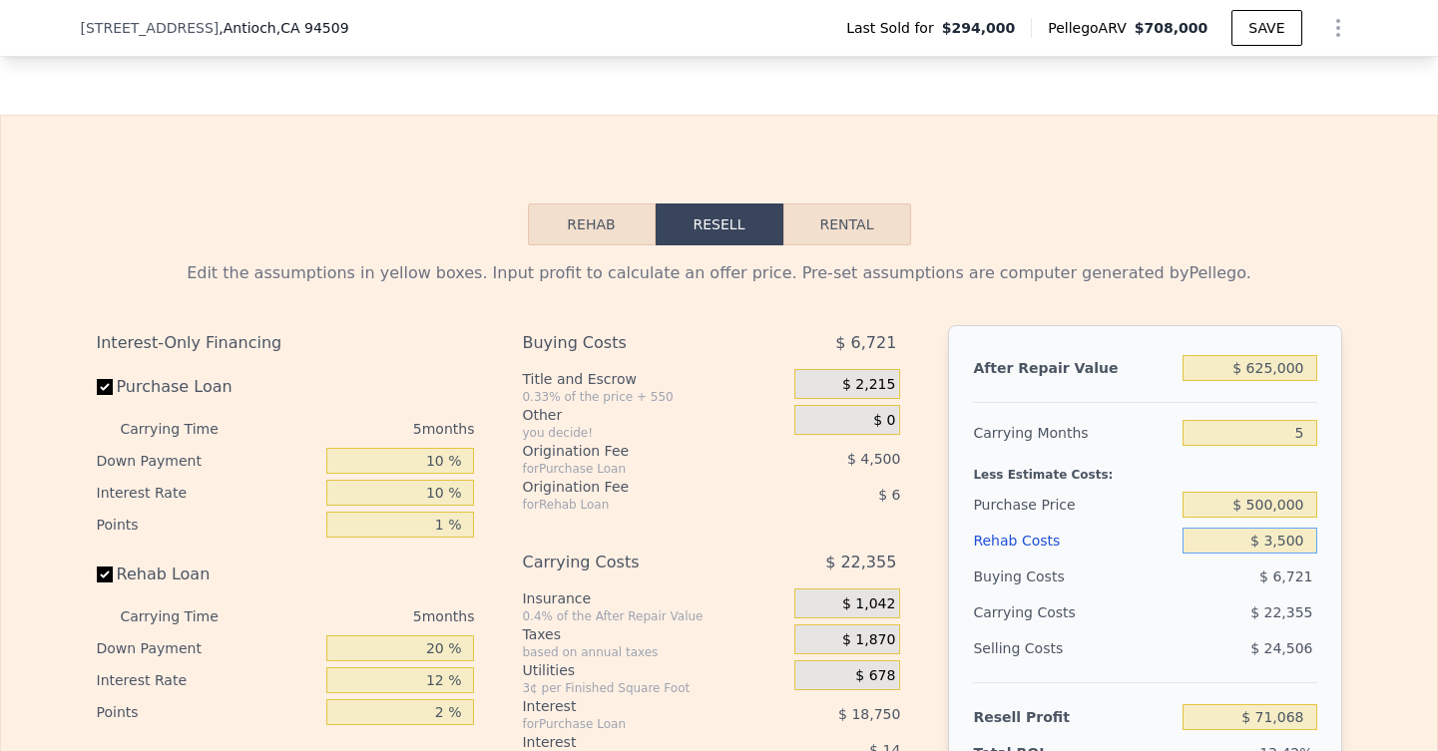
type input "$ 67,743"
type input "$ 35,000"
type input "$ 34,479"
type input "$ 35,000"
click at [1161, 514] on div "Purchase Price" at bounding box center [1074, 505] width 202 height 36
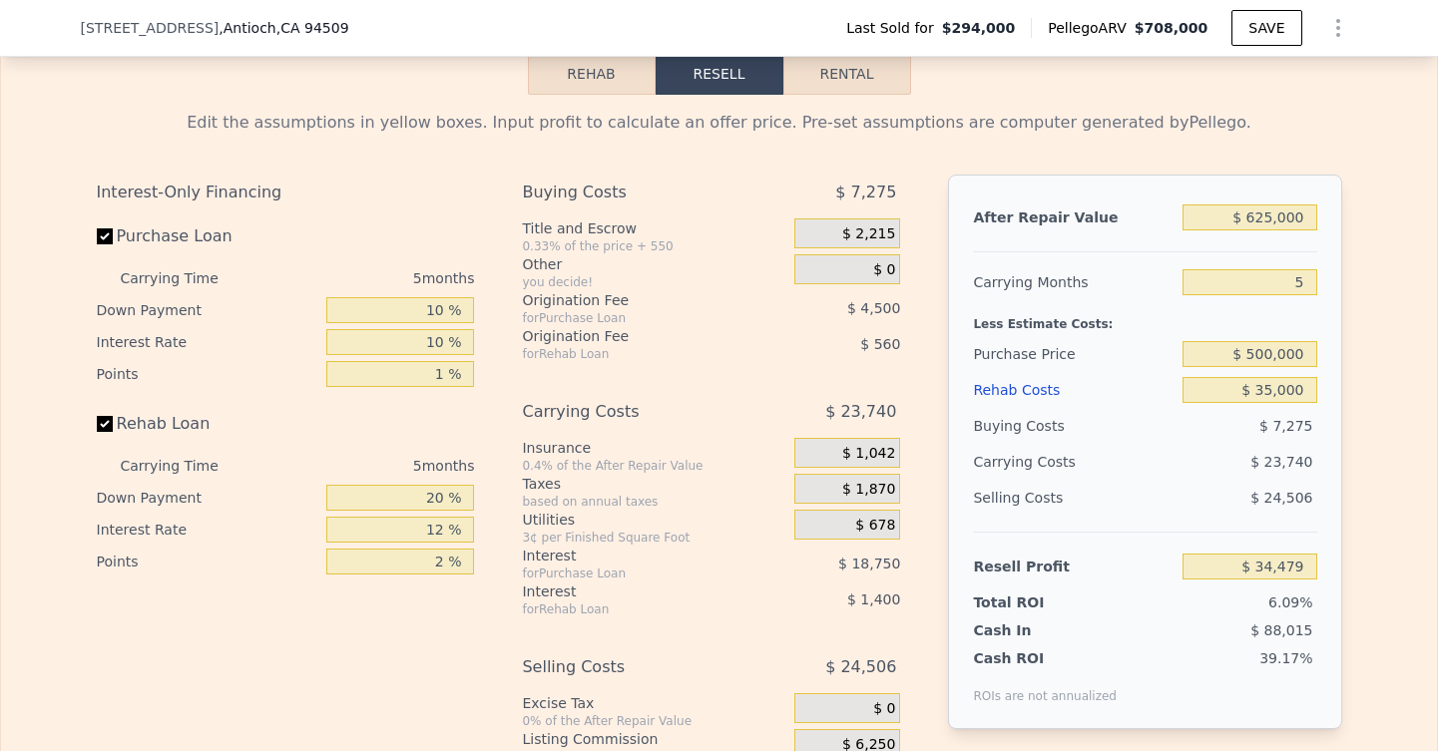
scroll to position [2808, 0]
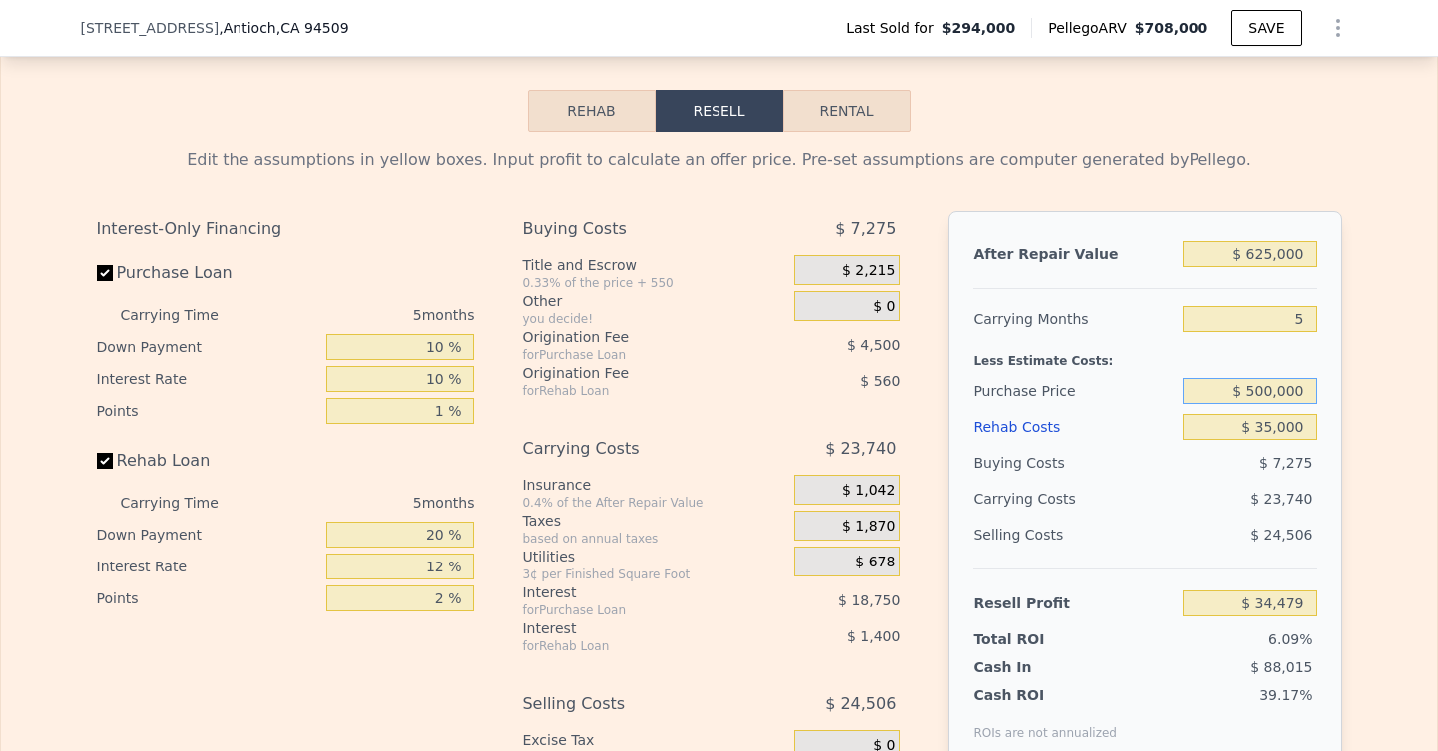
click at [1252, 393] on input "$ 500,000" at bounding box center [1249, 391] width 134 height 26
drag, startPoint x: 1252, startPoint y: 393, endPoint x: 1321, endPoint y: 377, distance: 70.7
click at [1321, 377] on div "After Repair Value $ 625,000 Carrying Months 5 Less Estimate Costs: Purchase Pr…" at bounding box center [1144, 489] width 393 height 555
click at [1317, 385] on div "After Repair Value $ 625,000 Carrying Months 5 Less Estimate Costs: Purchase Pr…" at bounding box center [1144, 489] width 393 height 555
drag, startPoint x: 1249, startPoint y: 392, endPoint x: 1344, endPoint y: 392, distance: 94.8
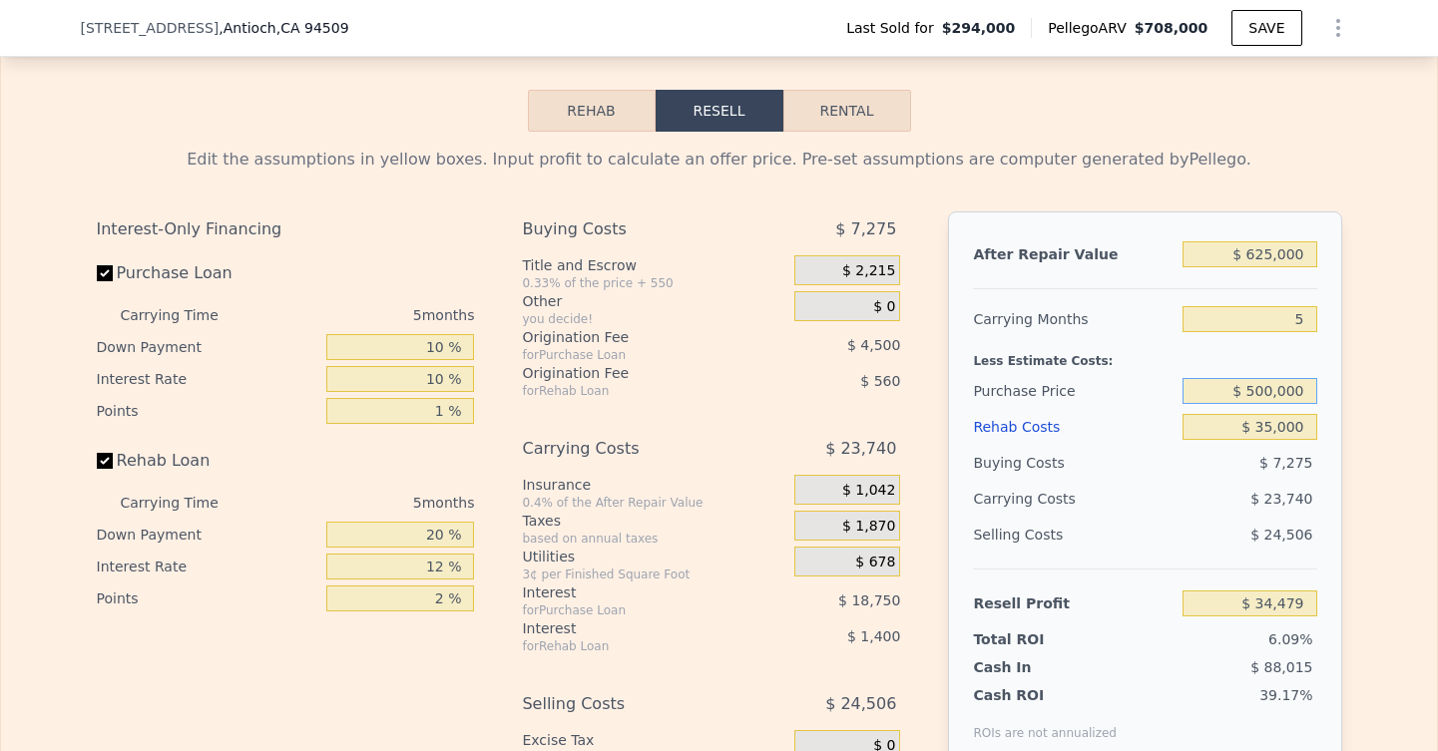
click at [1344, 392] on div "Edit the assumptions in yellow boxes. Input profit to calculate an offer price.…" at bounding box center [719, 503] width 1277 height 742
type input "$ 440,000"
type input "$ 97,469"
click at [1415, 379] on div "Edit the assumptions in yellow boxes. Input profit to calculate an offer price.…" at bounding box center [719, 503] width 1436 height 742
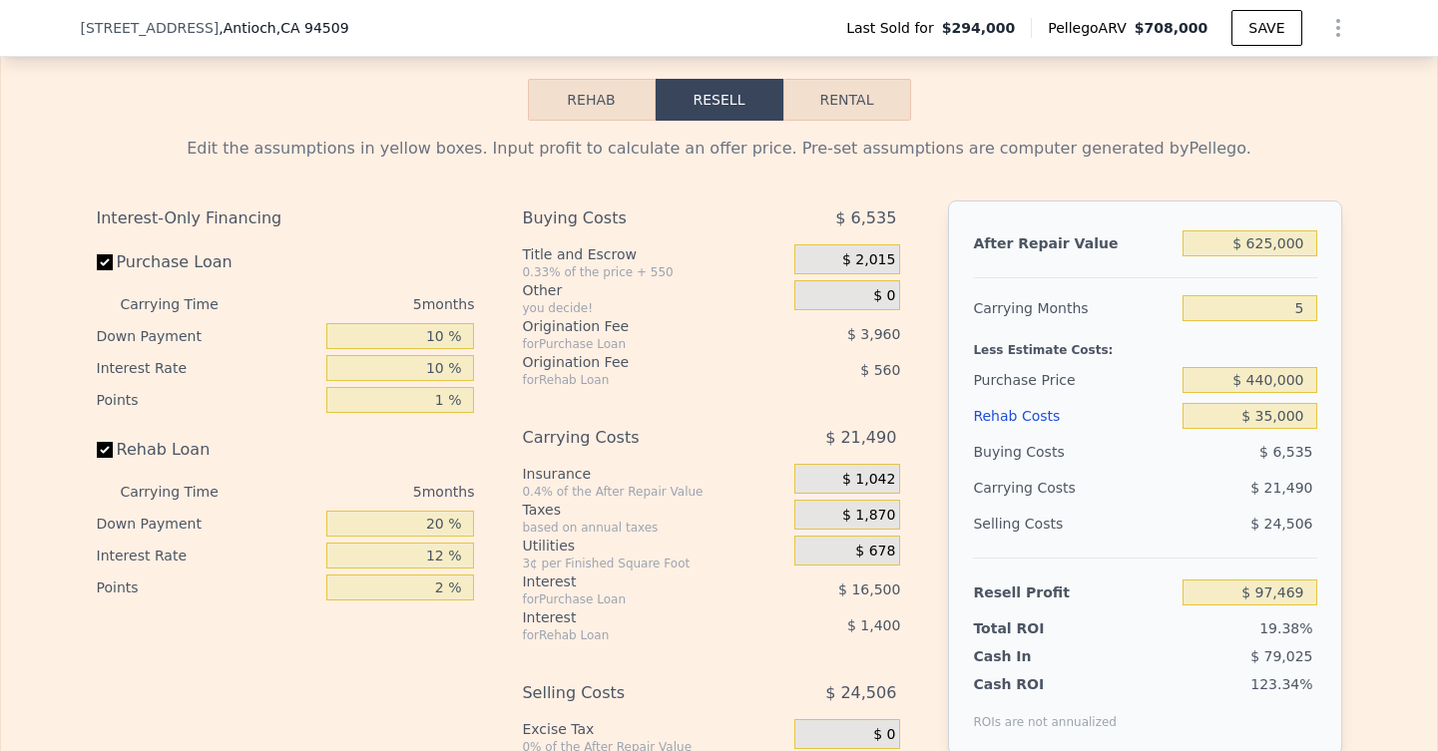
scroll to position [2820, 0]
drag, startPoint x: 440, startPoint y: 529, endPoint x: 419, endPoint y: 529, distance: 21.0
click at [417, 529] on input "20 %" at bounding box center [400, 523] width 148 height 26
click at [444, 527] on input "20 %" at bounding box center [400, 523] width 148 height 26
drag, startPoint x: 444, startPoint y: 527, endPoint x: 407, endPoint y: 527, distance: 36.9
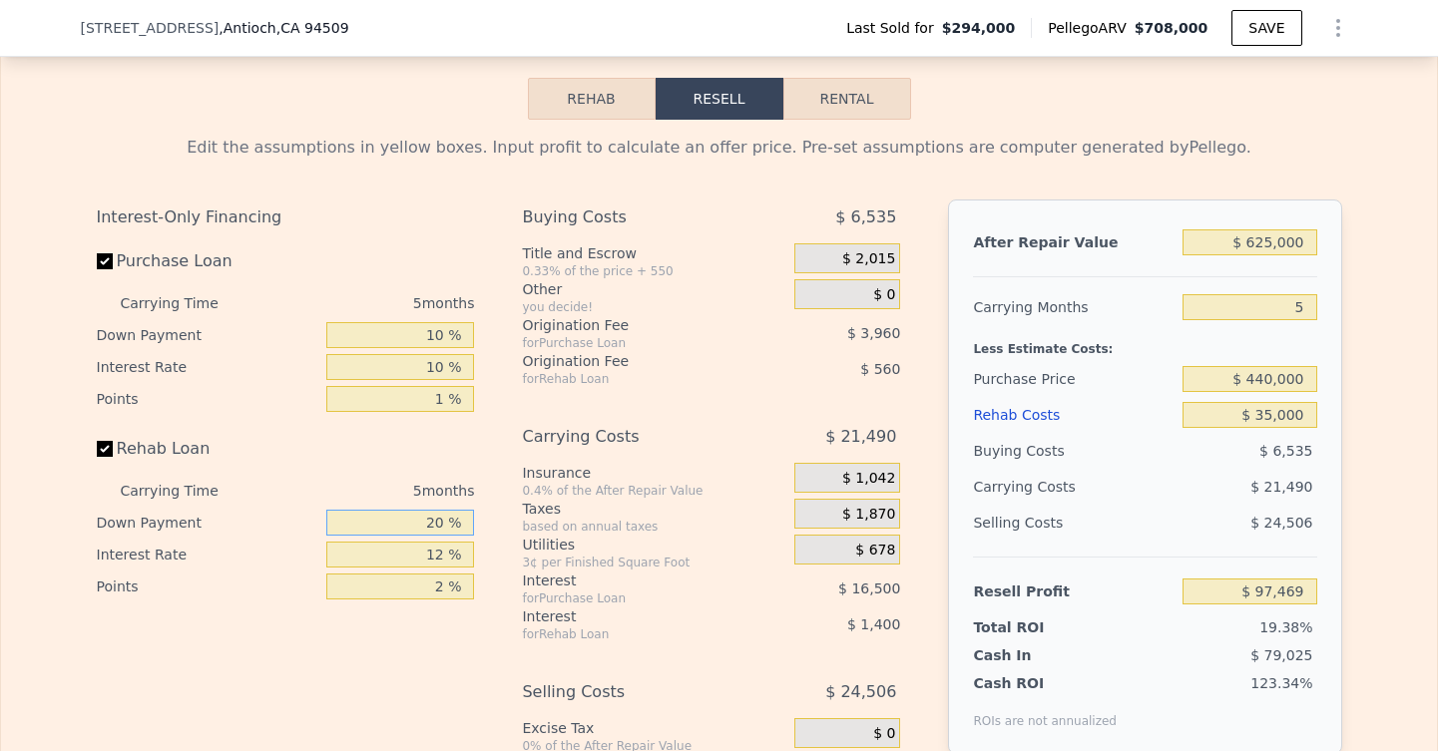
click at [407, 527] on input "20 %" at bounding box center [400, 523] width 148 height 26
type input "0 %"
type input "$ 96,979"
type input "0 %"
click at [452, 562] on input "12 %" at bounding box center [400, 555] width 148 height 26
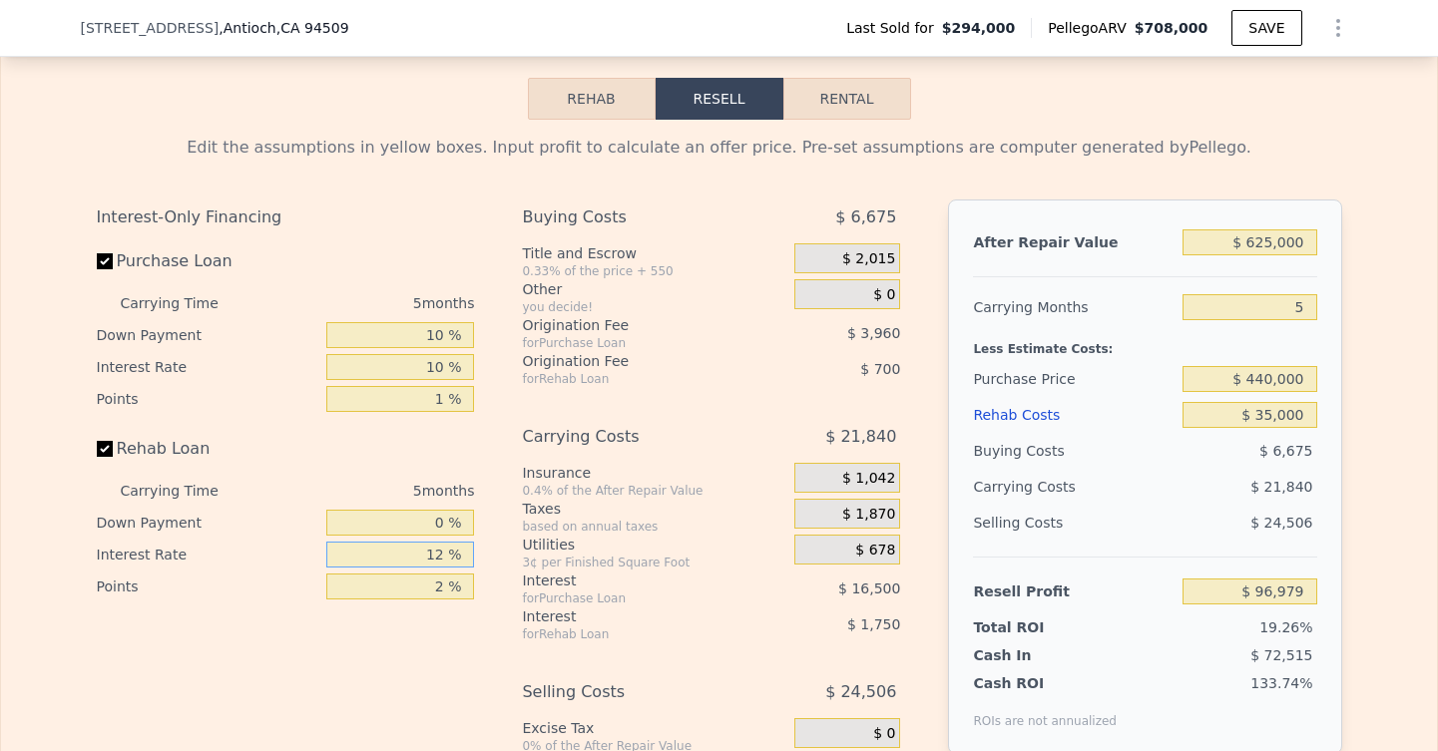
drag, startPoint x: 452, startPoint y: 562, endPoint x: 441, endPoint y: 561, distance: 11.0
click at [441, 561] on input "12 %" at bounding box center [400, 555] width 148 height 26
click at [441, 565] on input "12 %" at bounding box center [400, 555] width 148 height 26
drag, startPoint x: 441, startPoint y: 558, endPoint x: 404, endPoint y: 553, distance: 37.3
click at [404, 553] on input "12 %" at bounding box center [400, 555] width 148 height 26
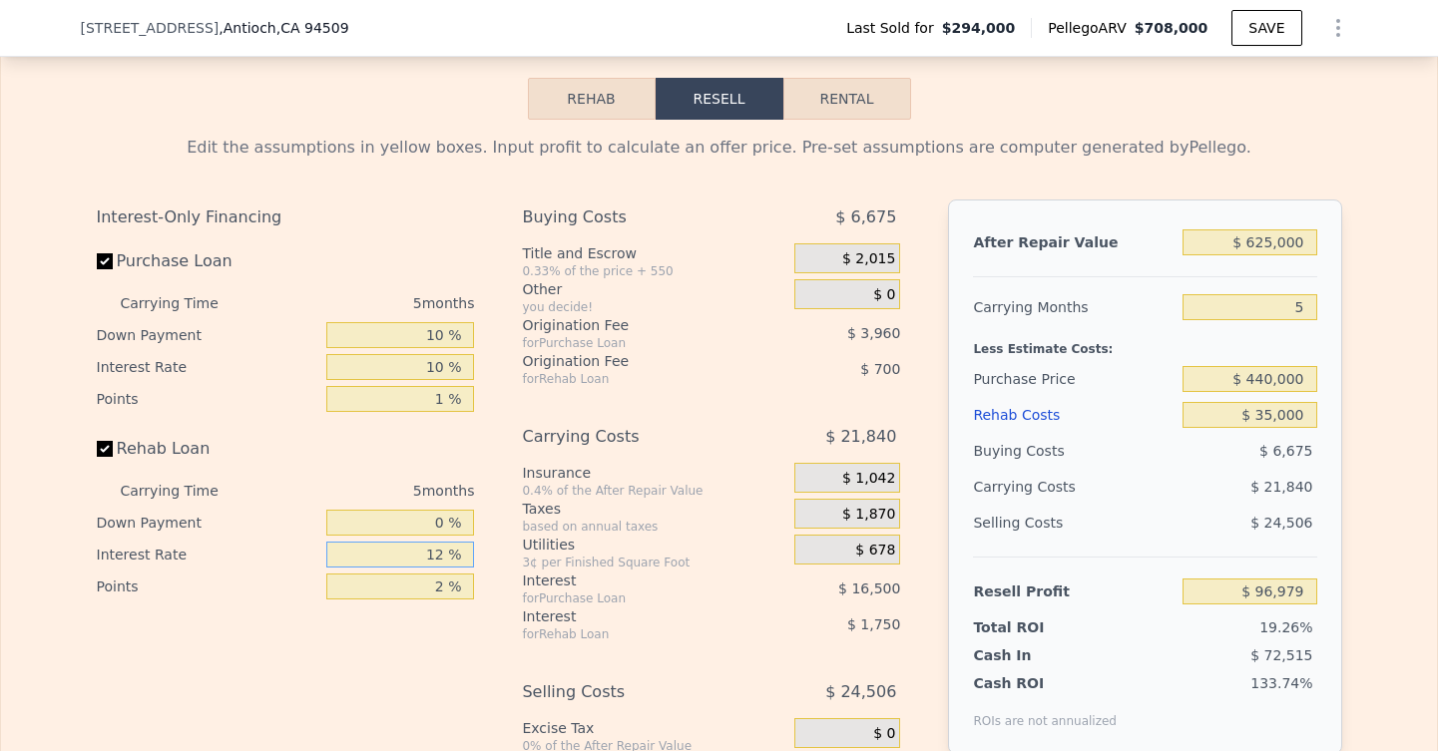
click at [404, 553] on input "12 %" at bounding box center [400, 555] width 148 height 26
click at [405, 552] on input "12 %" at bounding box center [400, 555] width 148 height 26
type input "0 %"
type input "$ 98,729"
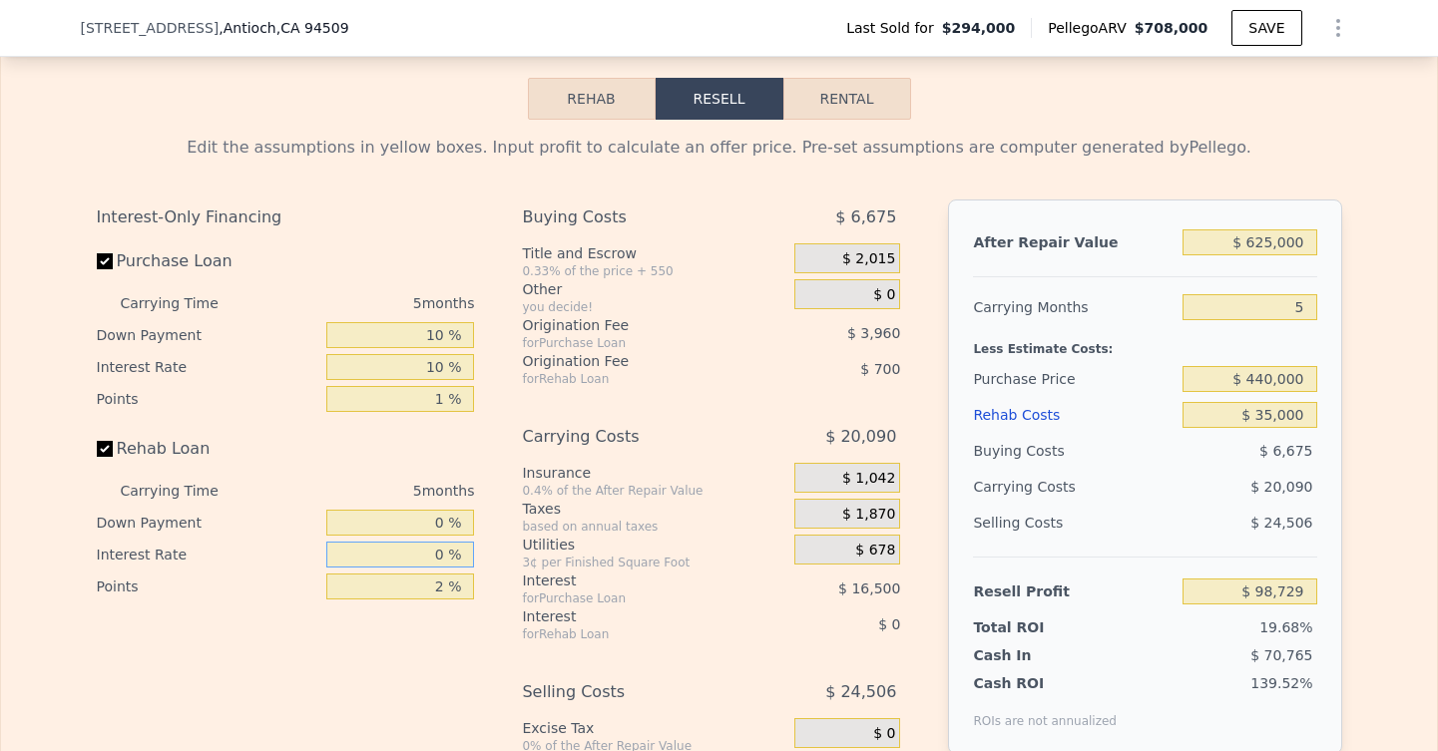
type input "0 %"
click at [446, 586] on input "2 %" at bounding box center [400, 587] width 148 height 26
drag, startPoint x: 446, startPoint y: 586, endPoint x: 427, endPoint y: 586, distance: 19.0
click at [427, 586] on input "2 %" at bounding box center [400, 587] width 148 height 26
type input "0 %"
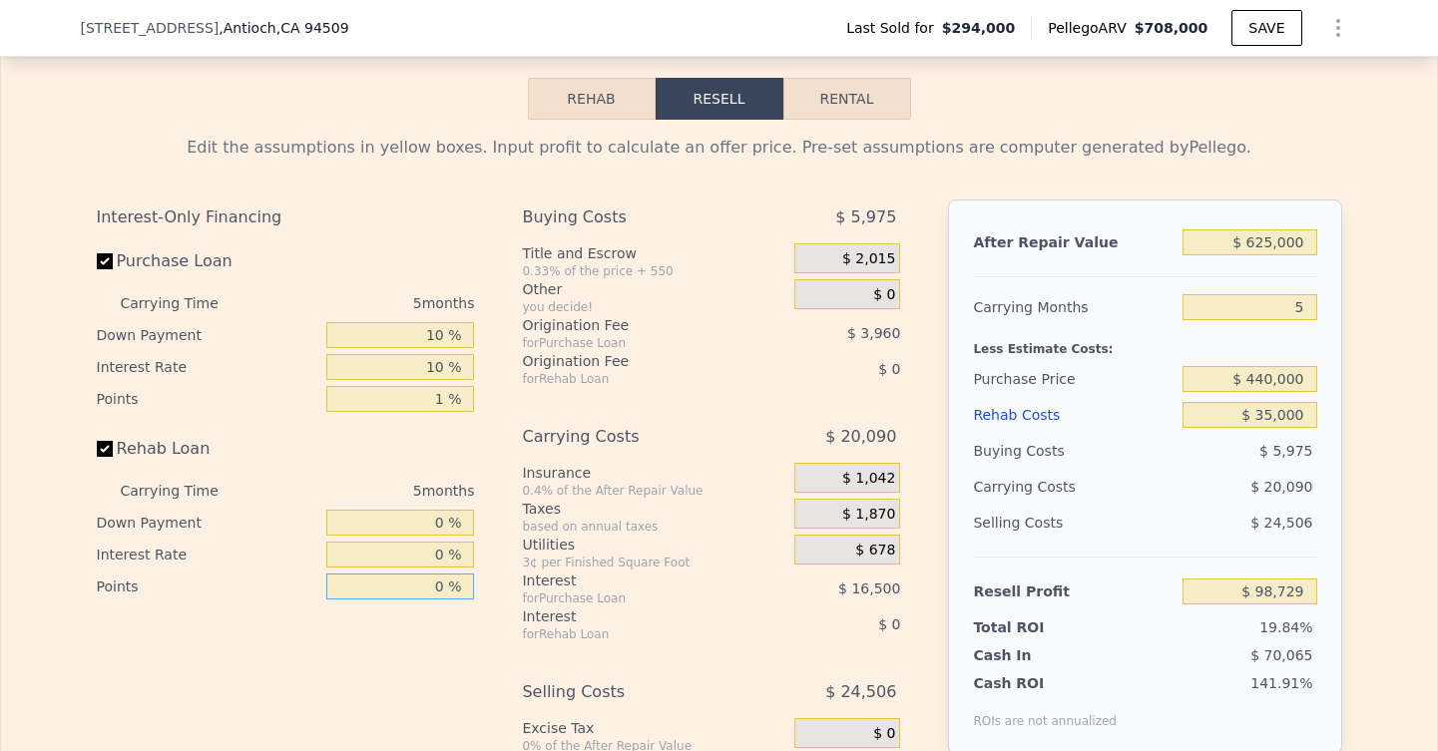
type input "$ 99,429"
type input "0 %"
click at [676, 439] on div "Carrying Costs" at bounding box center [633, 437] width 223 height 36
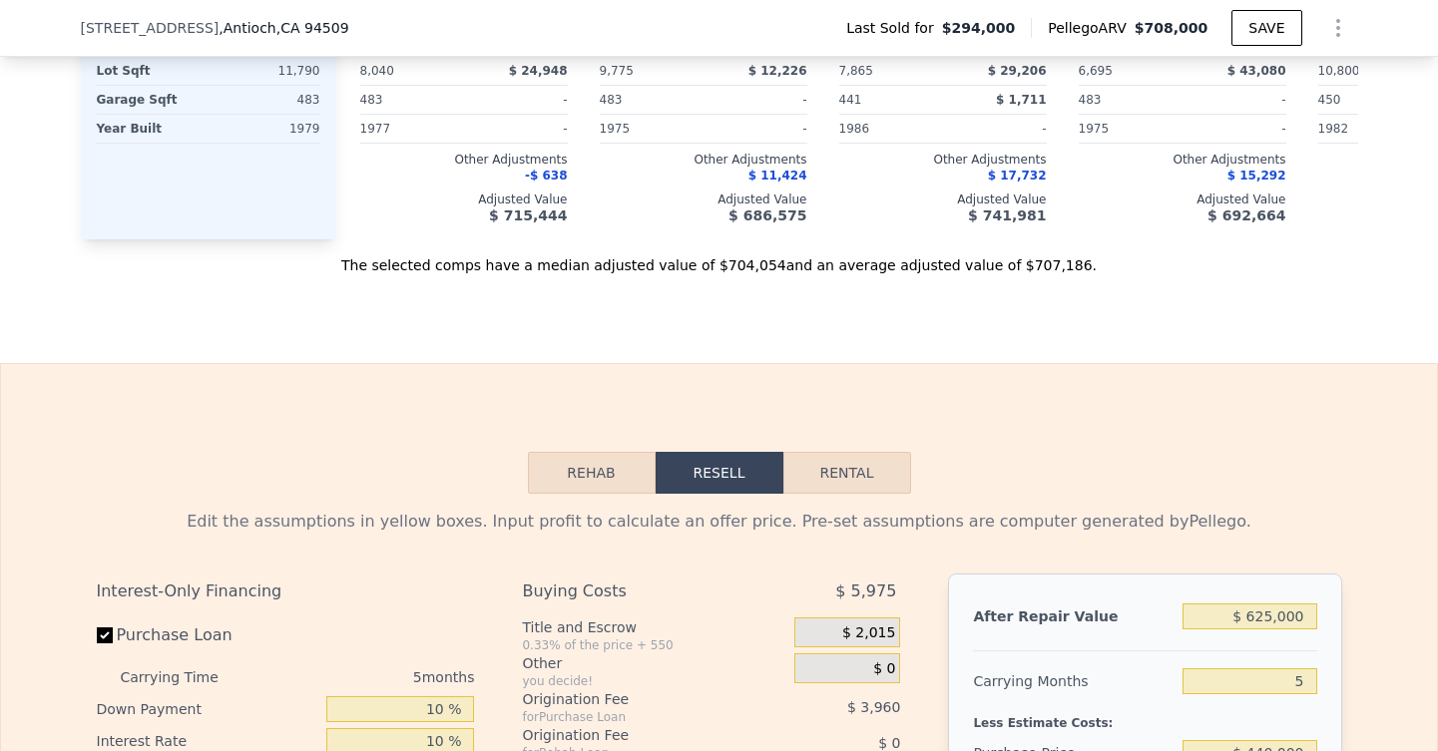
scroll to position [2447, 0]
type input "$ 708,000"
type input "$ 0"
type input "$ 353,971"
